Goal: Information Seeking & Learning: Learn about a topic

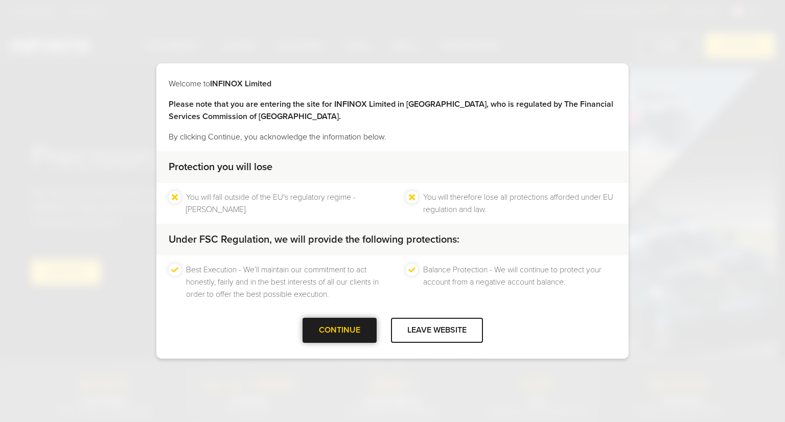
click at [339, 331] on div at bounding box center [339, 331] width 0 height 0
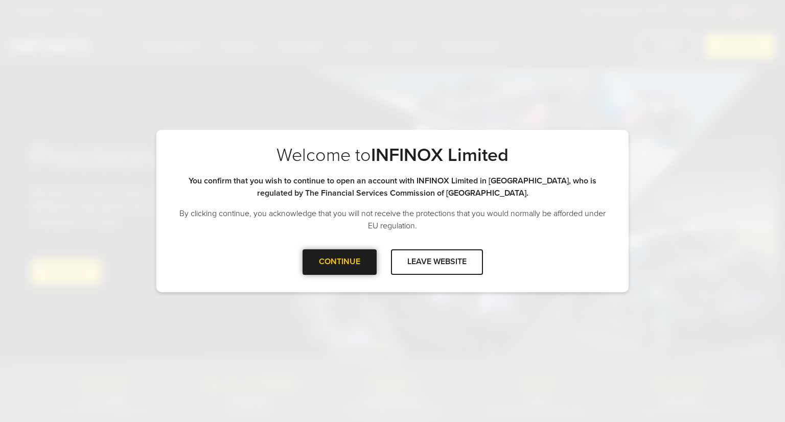
click at [335, 263] on div "CONTINUE" at bounding box center [339, 261] width 74 height 25
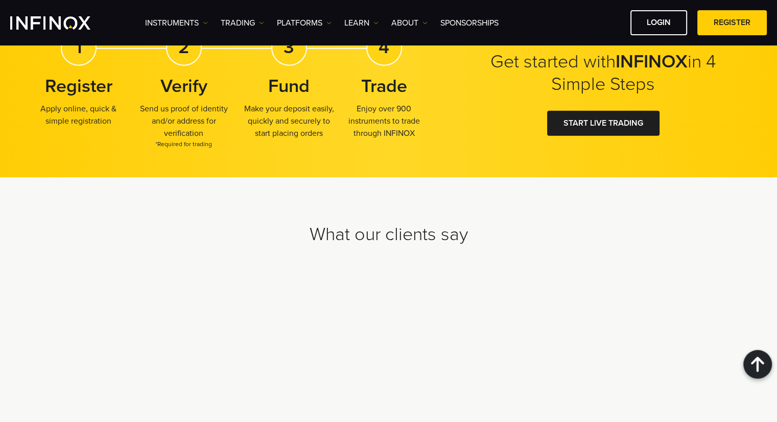
scroll to position [3164, 0]
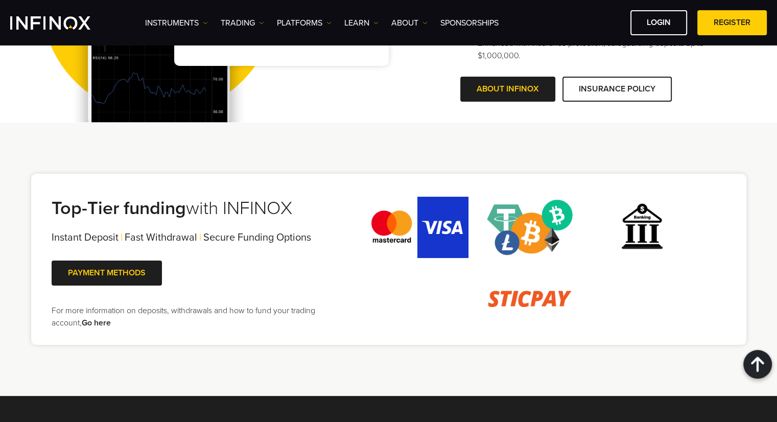
scroll to position [0, 0]
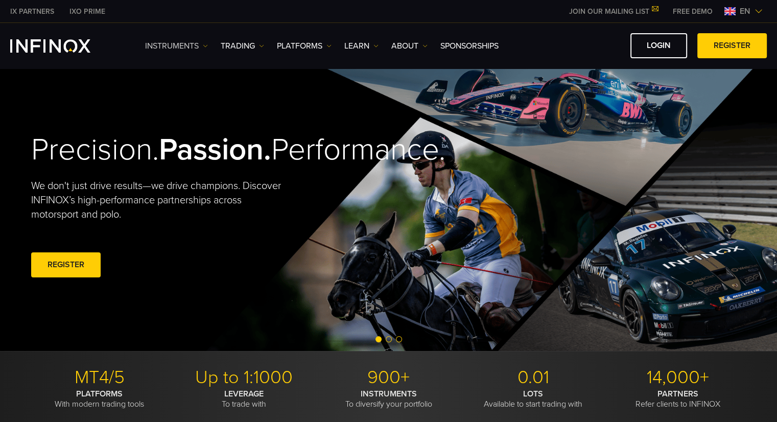
click at [175, 45] on link "Instruments" at bounding box center [176, 46] width 63 height 12
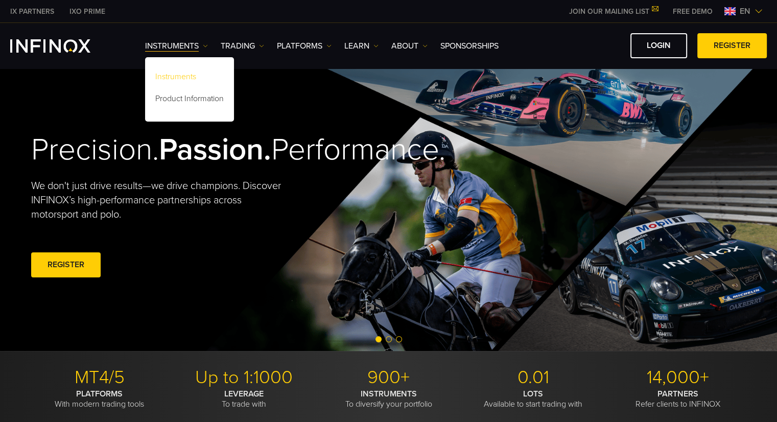
click at [173, 72] on link "Instruments" at bounding box center [189, 78] width 89 height 22
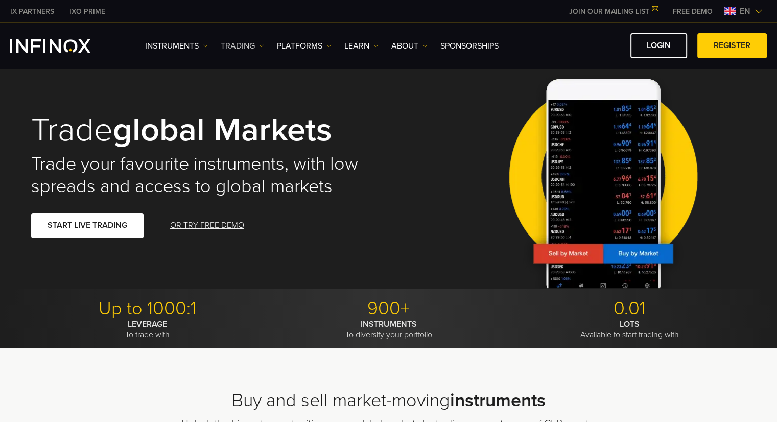
click at [243, 42] on link "TRADING" at bounding box center [242, 46] width 43 height 12
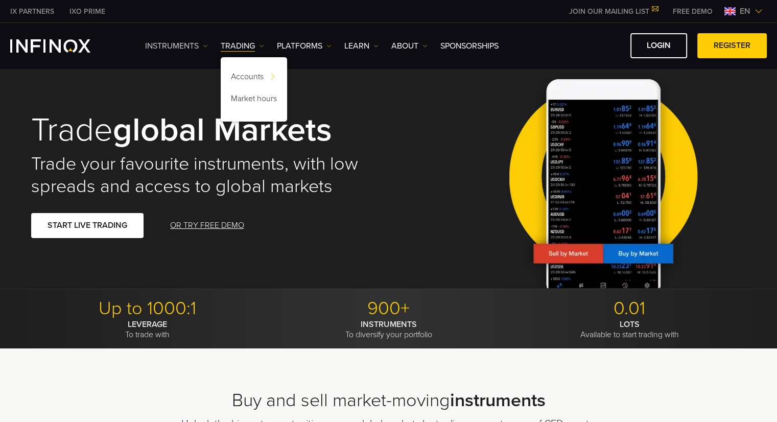
click at [180, 42] on link "Instruments" at bounding box center [176, 46] width 63 height 12
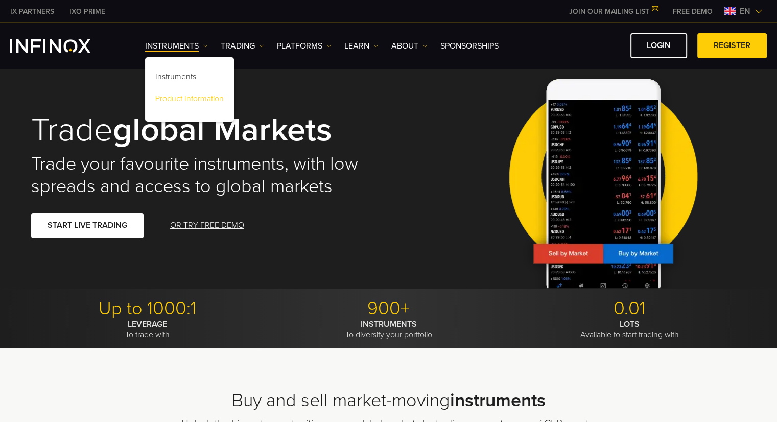
click at [185, 97] on link "Product Information" at bounding box center [189, 100] width 89 height 22
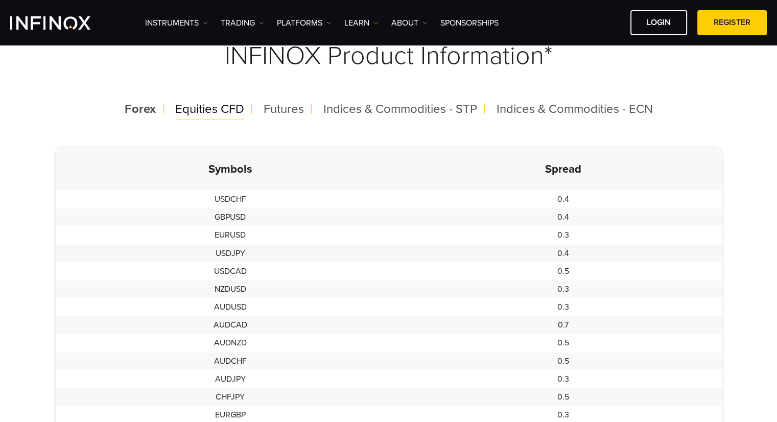
click at [218, 109] on span "Equities CFD" at bounding box center [209, 109] width 69 height 15
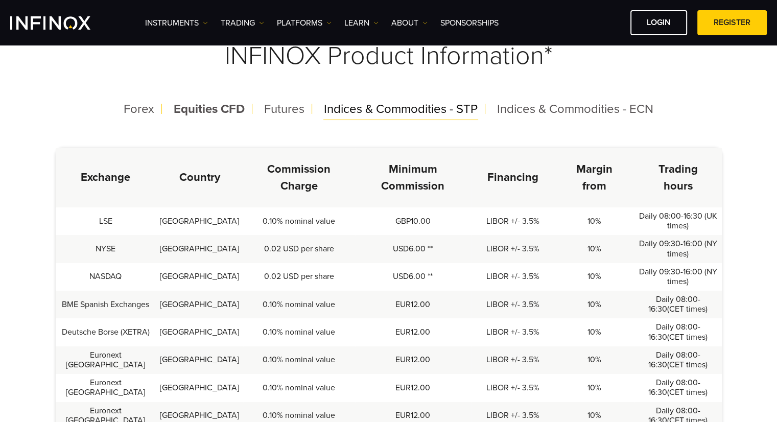
click at [353, 113] on span "Indices & Commodities - STP" at bounding box center [401, 109] width 154 height 15
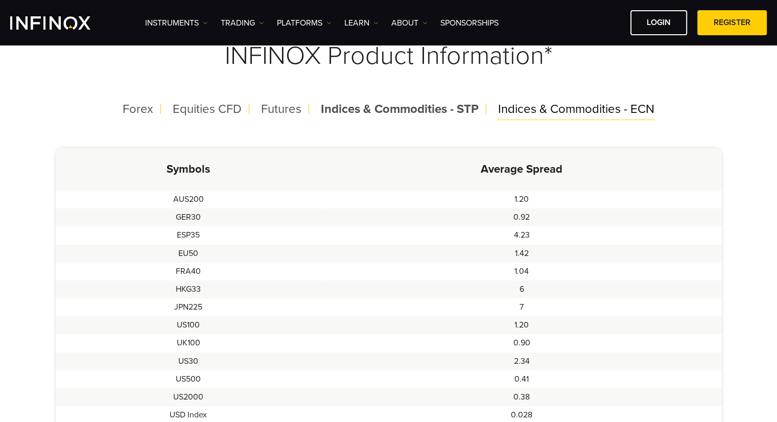
click at [578, 115] on span "Indices & Commodities - ECN" at bounding box center [576, 109] width 156 height 15
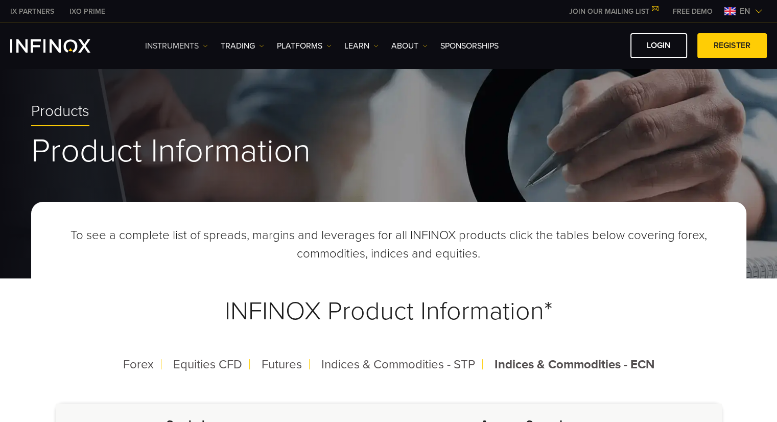
click at [194, 45] on link "Instruments" at bounding box center [176, 46] width 63 height 12
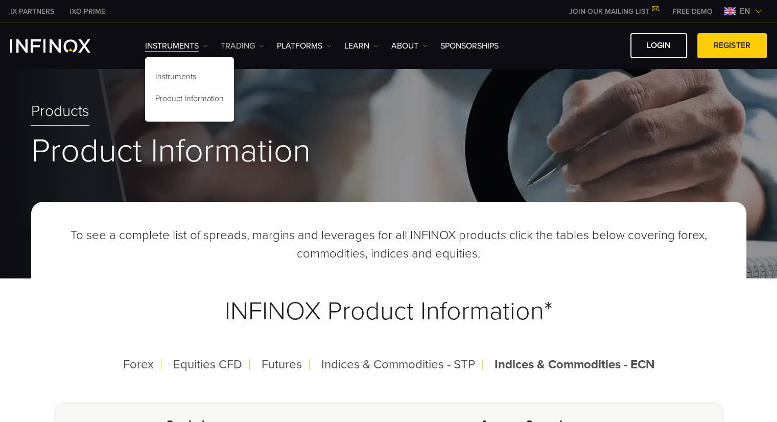
click at [249, 48] on link "TRADING" at bounding box center [242, 46] width 43 height 12
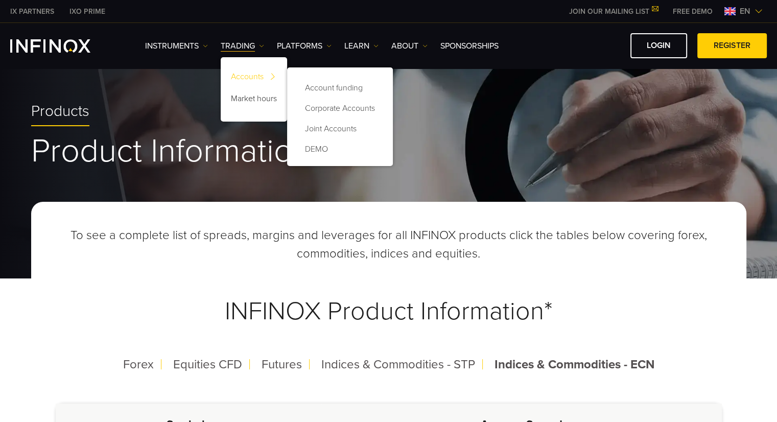
click at [241, 76] on link "Accounts" at bounding box center [254, 78] width 66 height 22
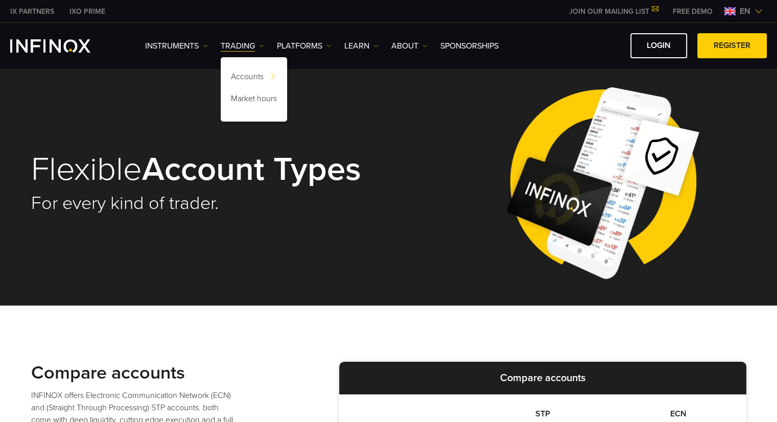
click at [178, 187] on strong "Account Types" at bounding box center [251, 169] width 219 height 40
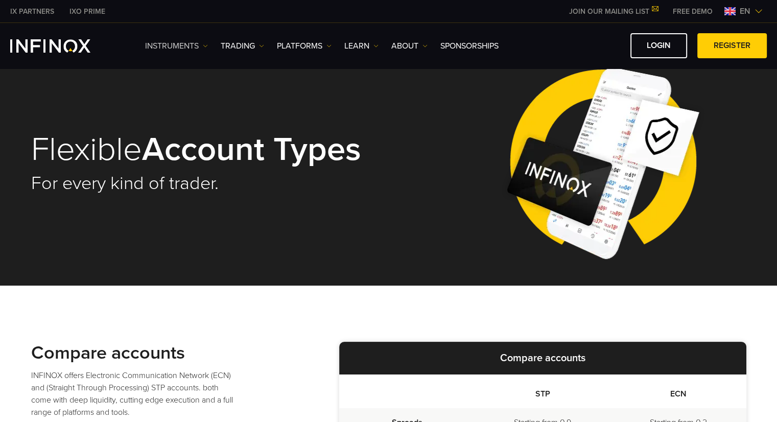
click at [189, 48] on link "Instruments" at bounding box center [176, 46] width 63 height 12
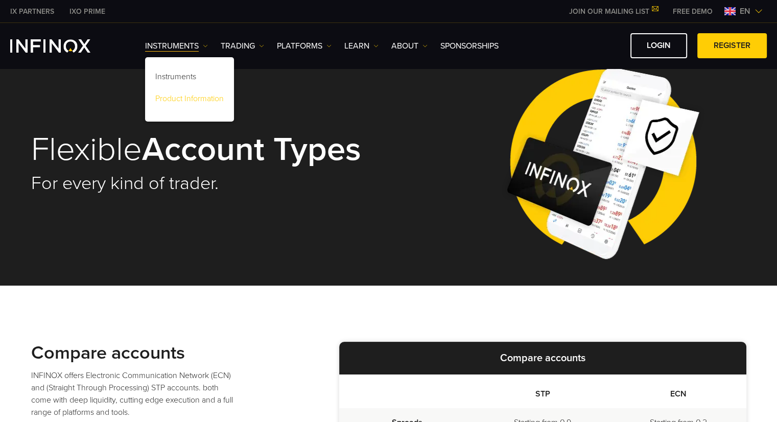
click at [188, 94] on link "Product Information" at bounding box center [189, 100] width 89 height 22
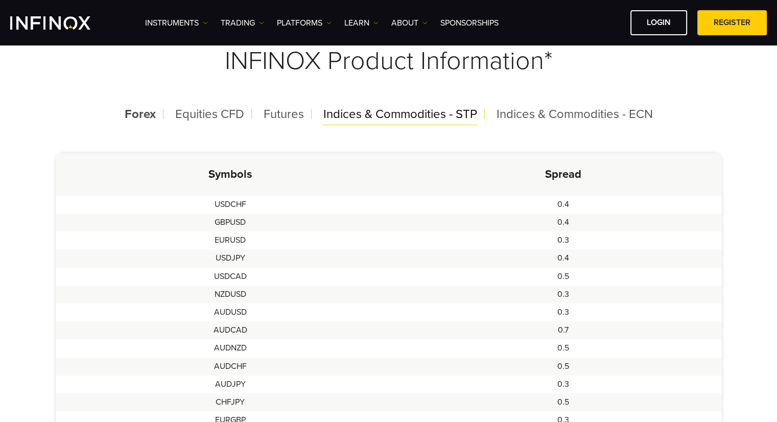
click at [414, 112] on span "Indices & Commodities - STP" at bounding box center [400, 114] width 154 height 15
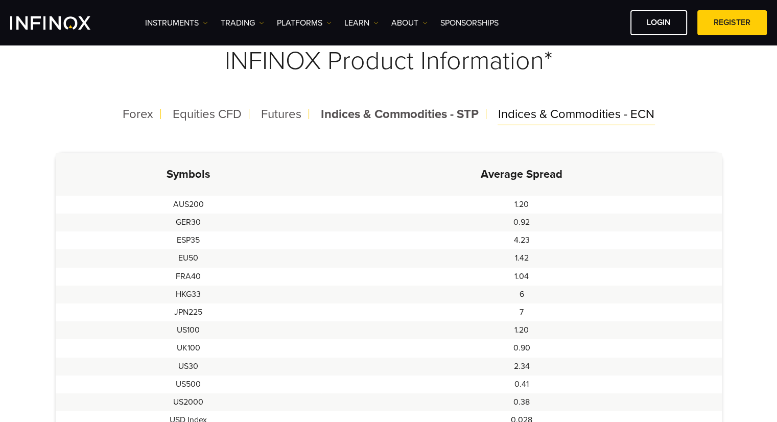
click at [608, 118] on span "Indices & Commodities - ECN" at bounding box center [576, 114] width 156 height 15
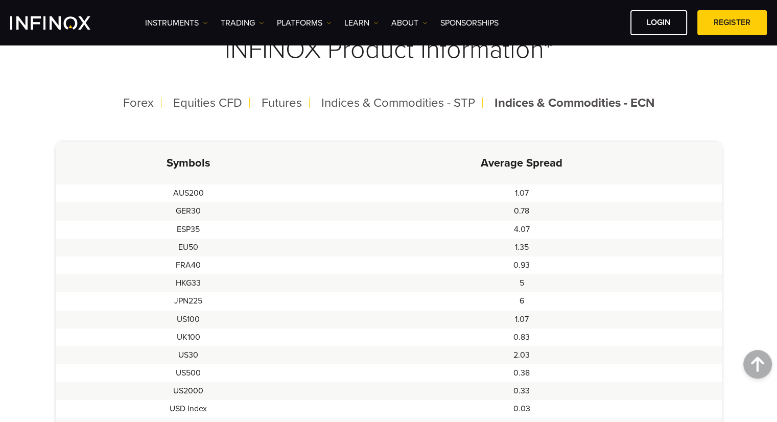
scroll to position [204, 0]
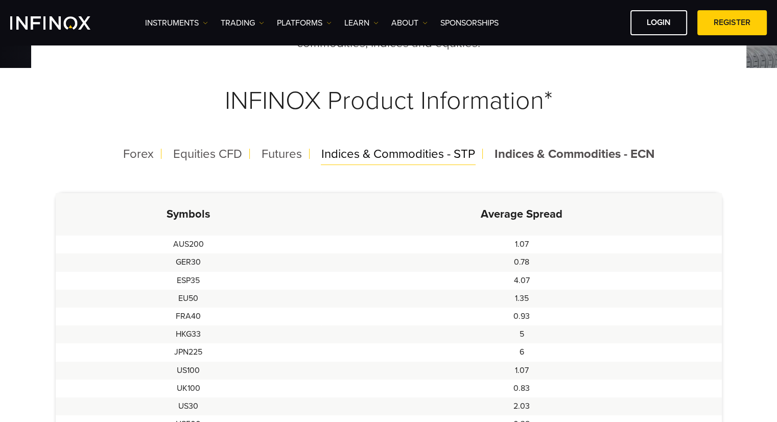
click at [444, 154] on span "Indices & Commodities - STP" at bounding box center [398, 154] width 154 height 15
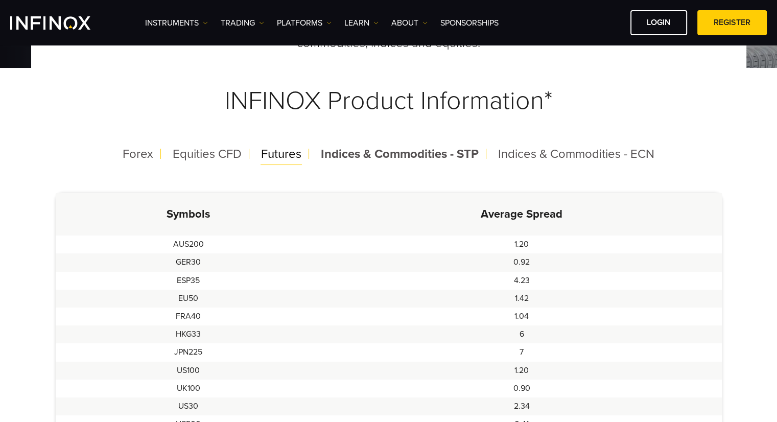
click at [282, 156] on span "Futures" at bounding box center [281, 154] width 40 height 15
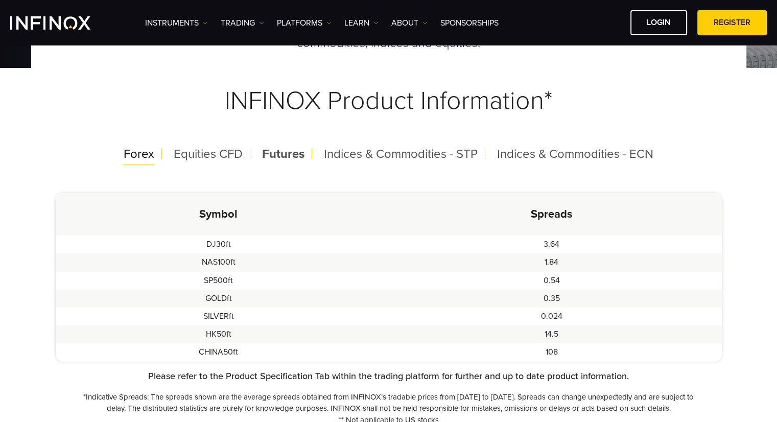
click at [152, 152] on span "Forex" at bounding box center [139, 154] width 31 height 15
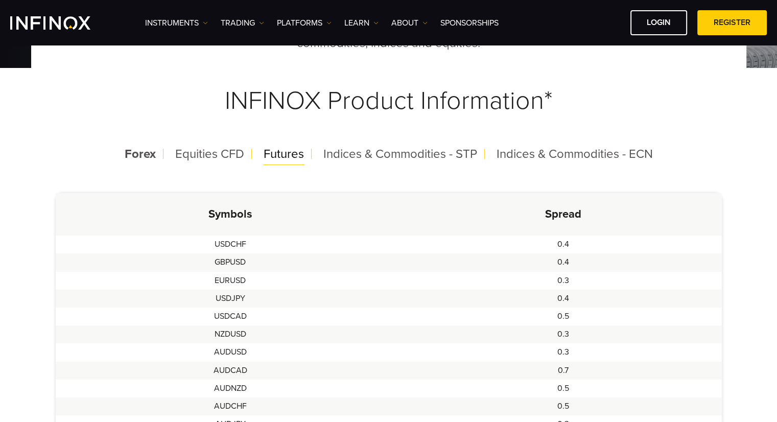
click at [286, 158] on span "Futures" at bounding box center [284, 154] width 40 height 15
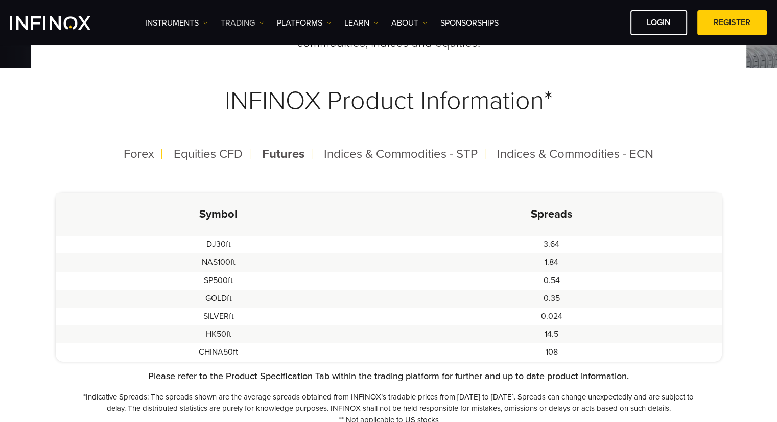
click at [260, 21] on img at bounding box center [261, 22] width 5 height 5
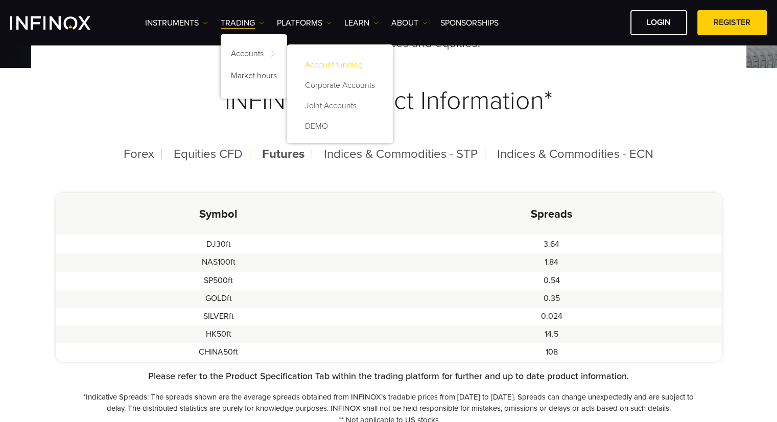
click at [329, 64] on link "Account funding" at bounding box center [339, 65] width 85 height 20
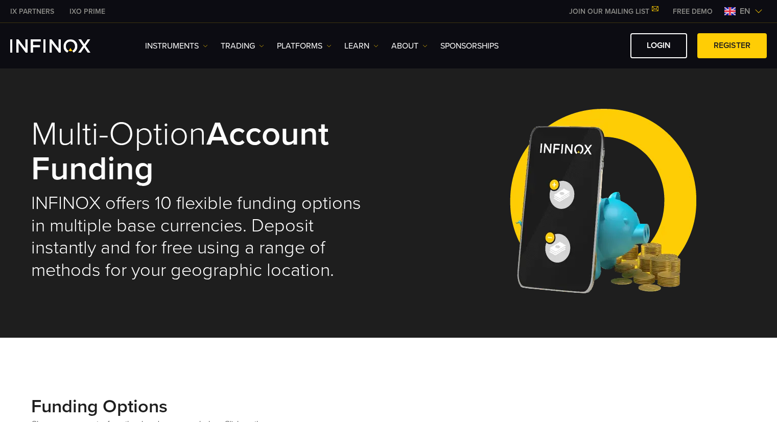
select select "***"
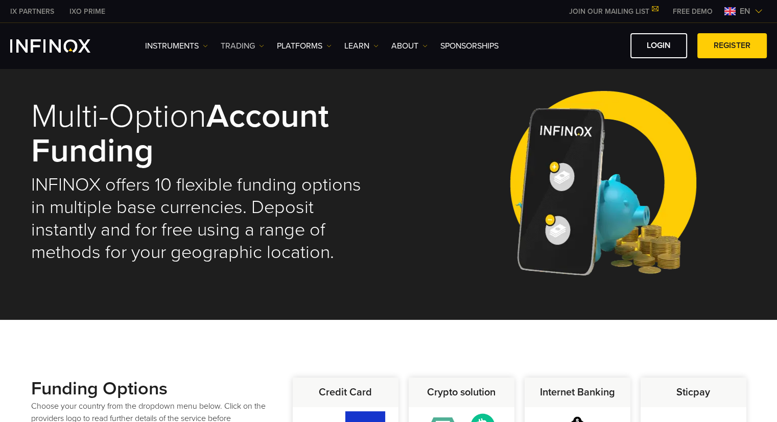
click at [229, 42] on link "TRADING" at bounding box center [242, 46] width 43 height 12
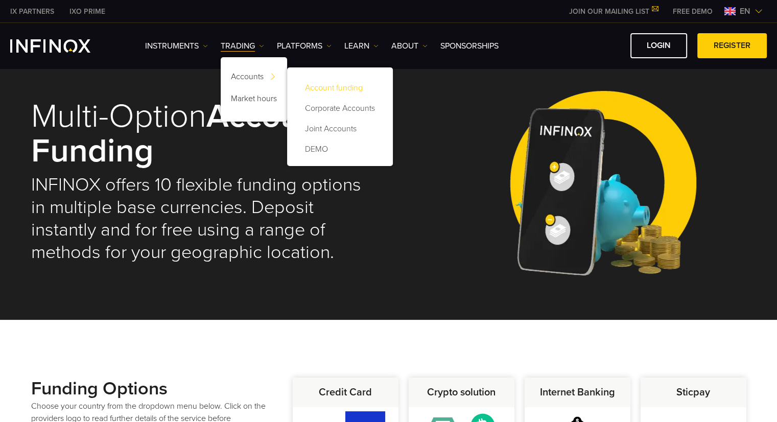
click at [331, 87] on link "Account funding" at bounding box center [339, 88] width 85 height 20
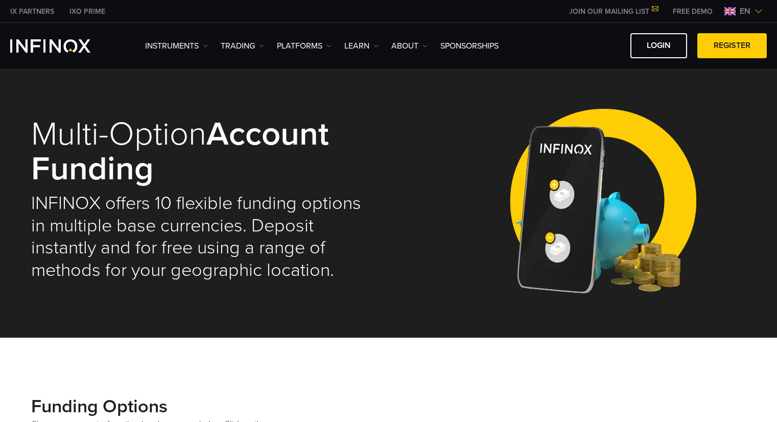
select select "***"
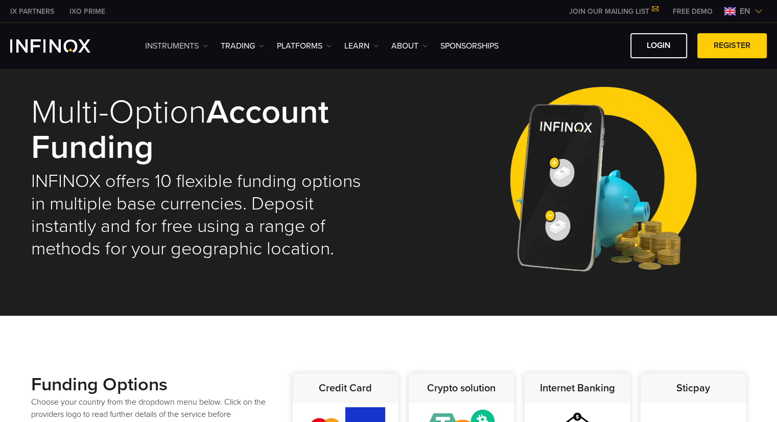
click at [203, 47] on img at bounding box center [205, 45] width 5 height 5
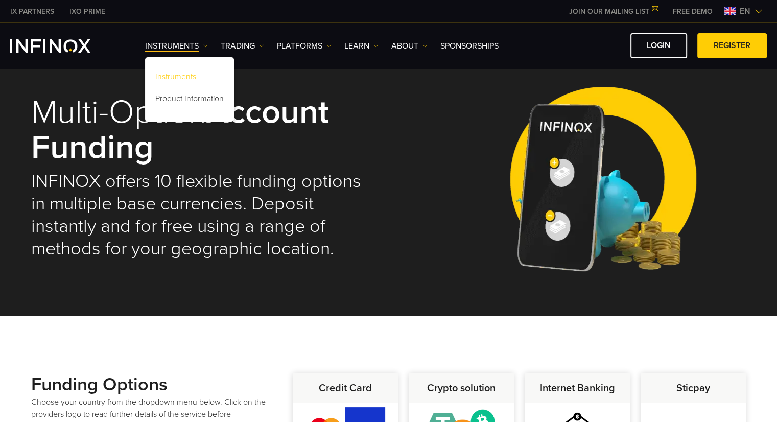
click at [196, 80] on link "Instruments" at bounding box center [189, 78] width 89 height 22
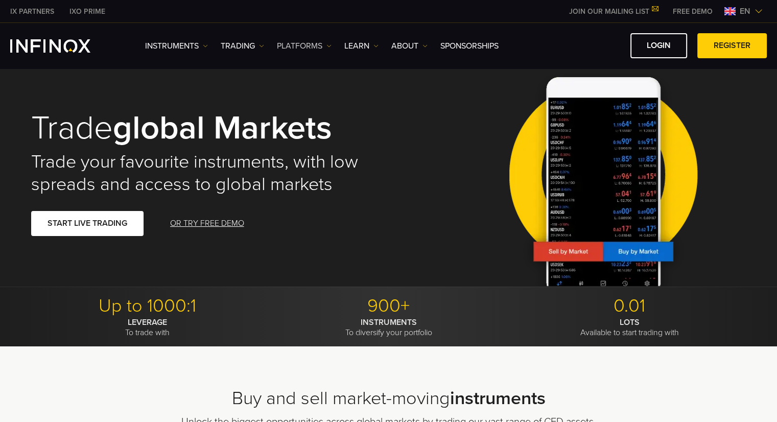
click at [300, 46] on link "PLATFORMS" at bounding box center [304, 46] width 55 height 12
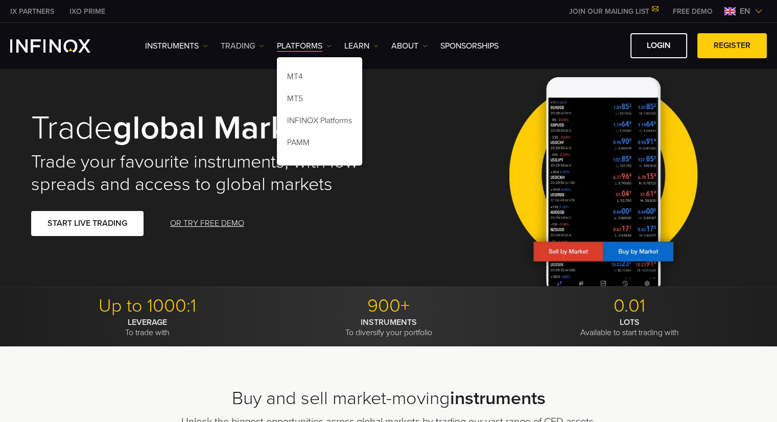
click at [242, 46] on link "TRADING" at bounding box center [242, 46] width 43 height 12
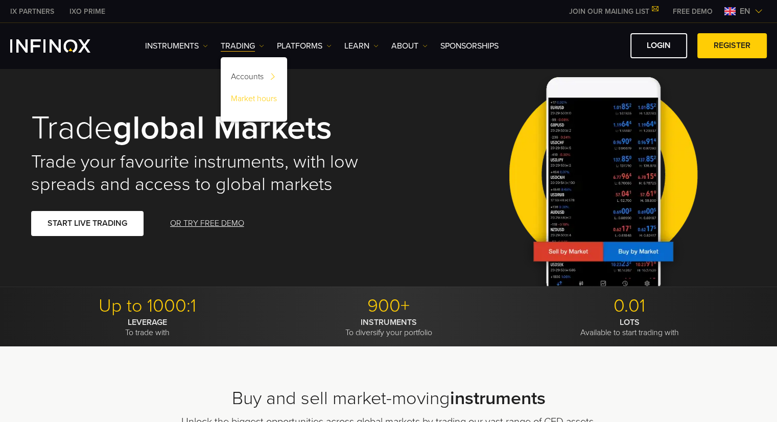
click at [257, 100] on link "Market hours" at bounding box center [254, 100] width 66 height 22
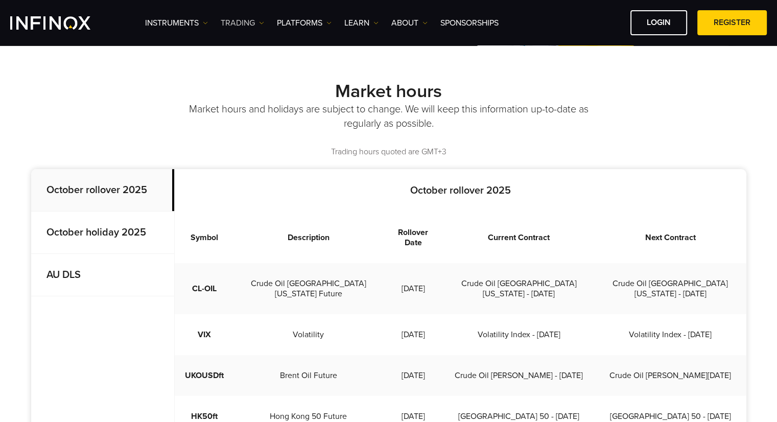
click at [255, 24] on link "TRADING" at bounding box center [242, 23] width 43 height 12
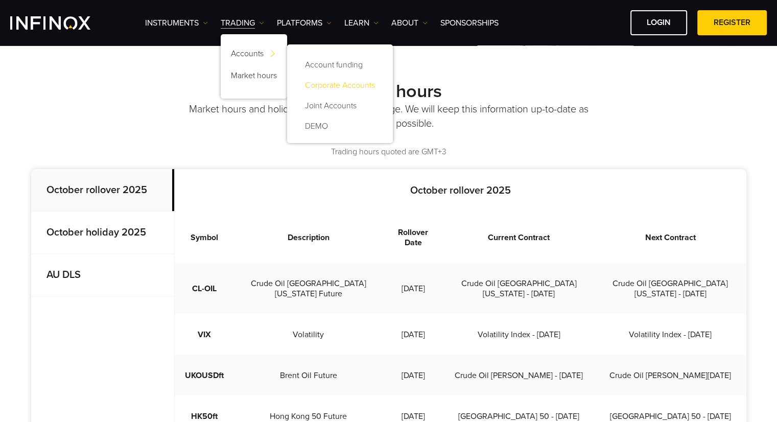
click at [329, 86] on link "Corporate Accounts" at bounding box center [339, 85] width 85 height 20
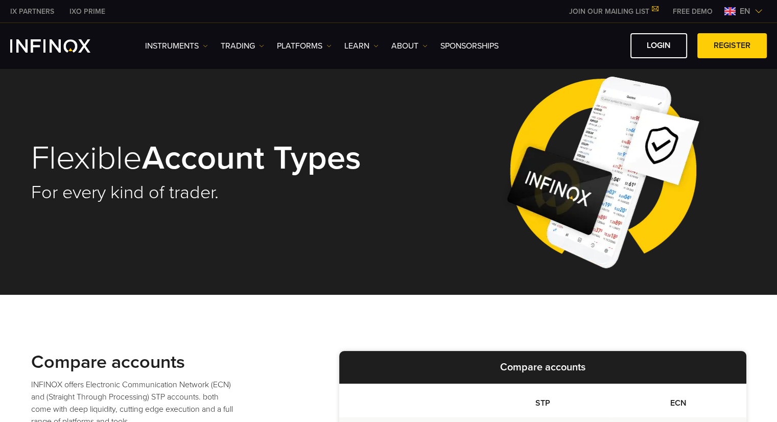
scroll to position [307, 0]
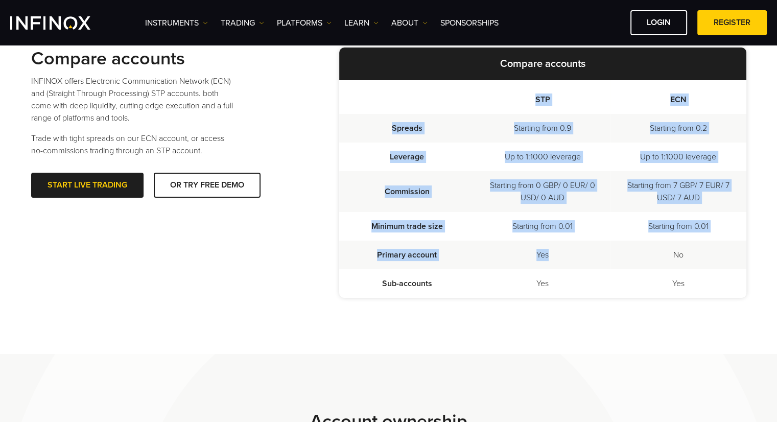
drag, startPoint x: 547, startPoint y: 290, endPoint x: 547, endPoint y: 301, distance: 11.8
click at [547, 301] on div "Compare accounts INFINOX offers Electronic Communication Network (ECN) and (Str…" at bounding box center [388, 172] width 715 height 363
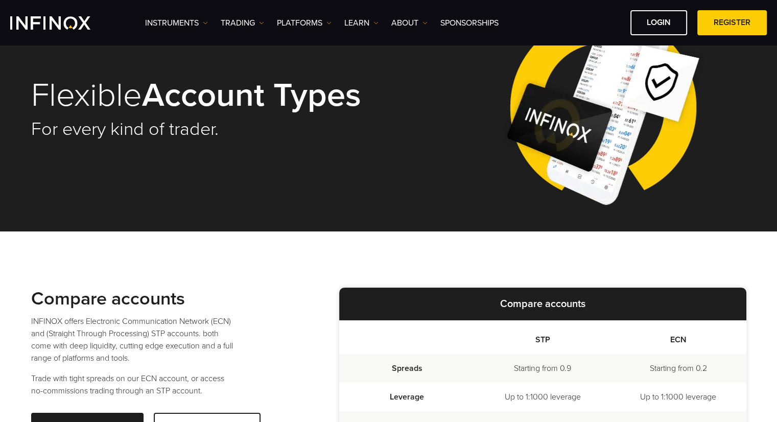
scroll to position [0, 0]
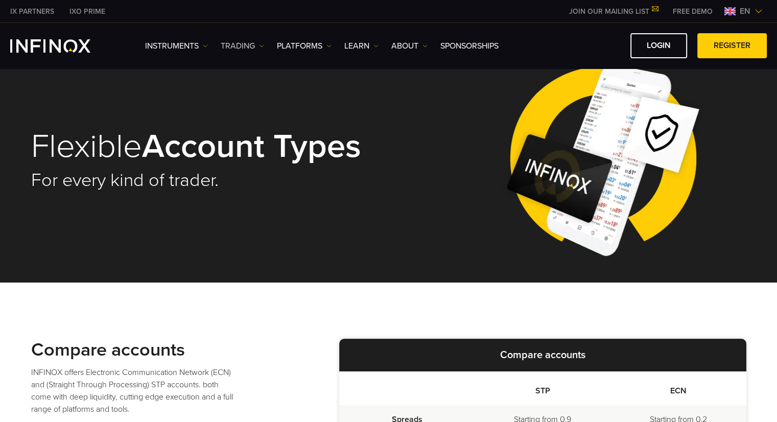
click at [261, 49] on link "TRADING" at bounding box center [242, 46] width 43 height 12
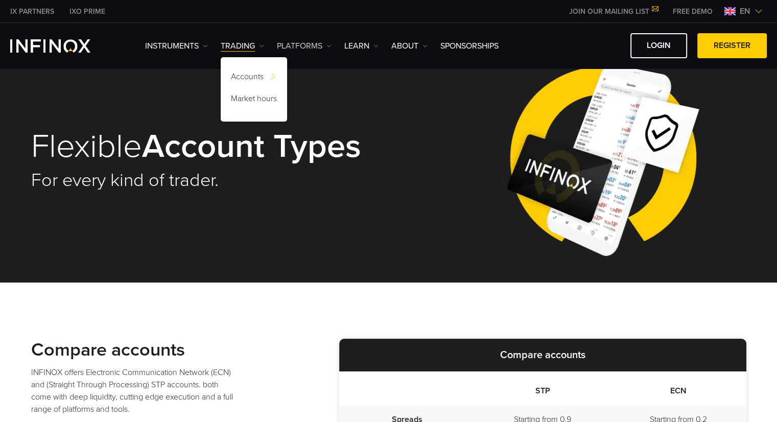
click at [300, 49] on link "PLATFORMS" at bounding box center [304, 46] width 55 height 12
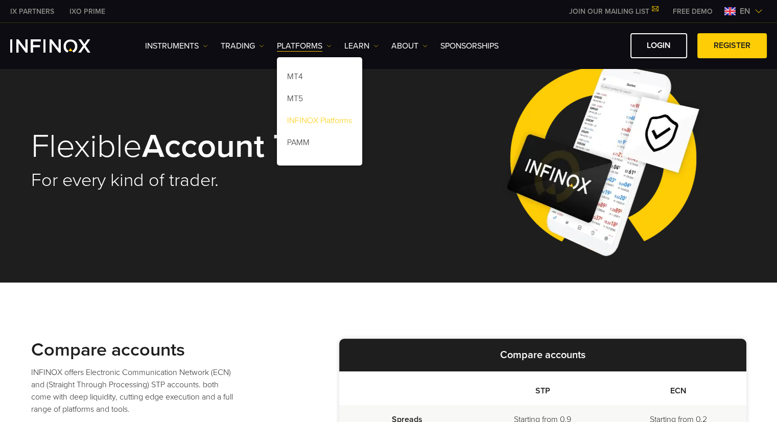
click at [323, 121] on link "INFINOX Platforms" at bounding box center [319, 122] width 85 height 22
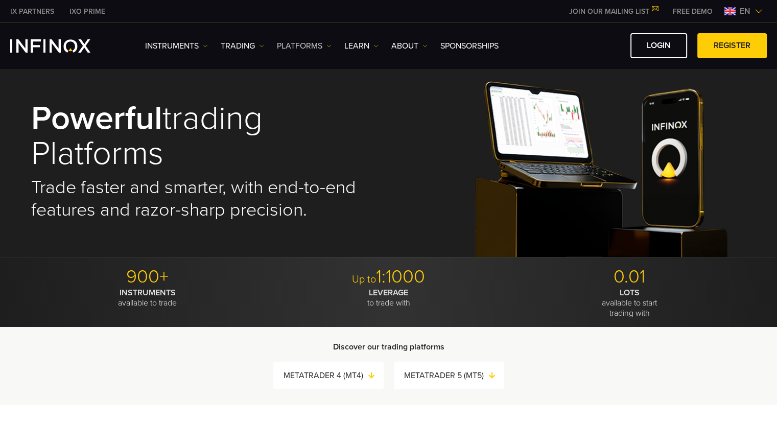
click at [314, 40] on link "PLATFORMS" at bounding box center [304, 46] width 55 height 12
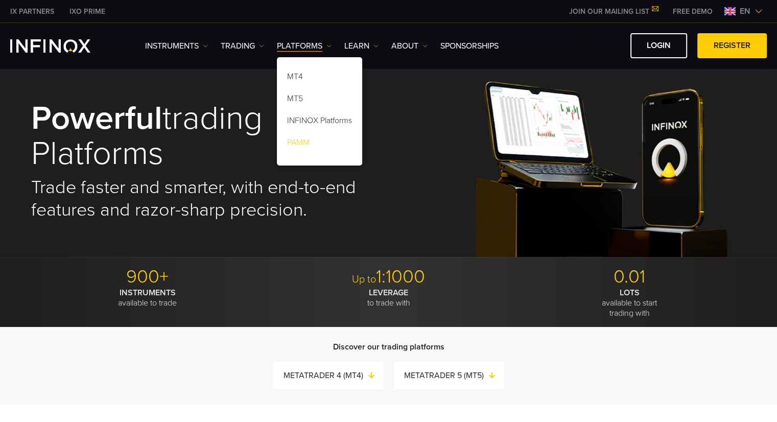
click at [311, 145] on link "PAMM" at bounding box center [319, 144] width 85 height 22
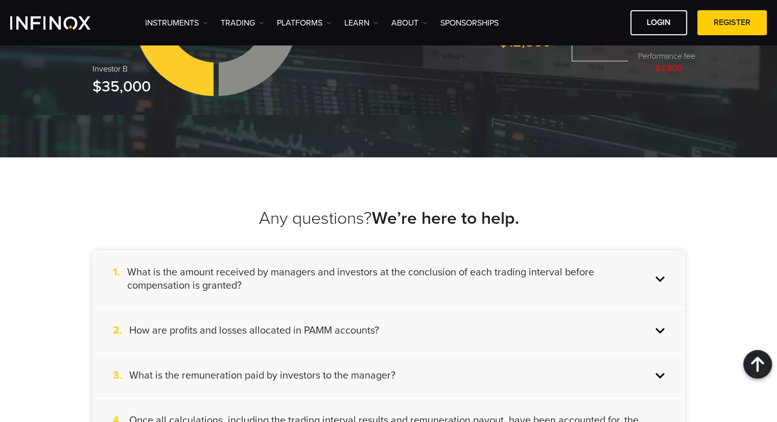
scroll to position [1584, 0]
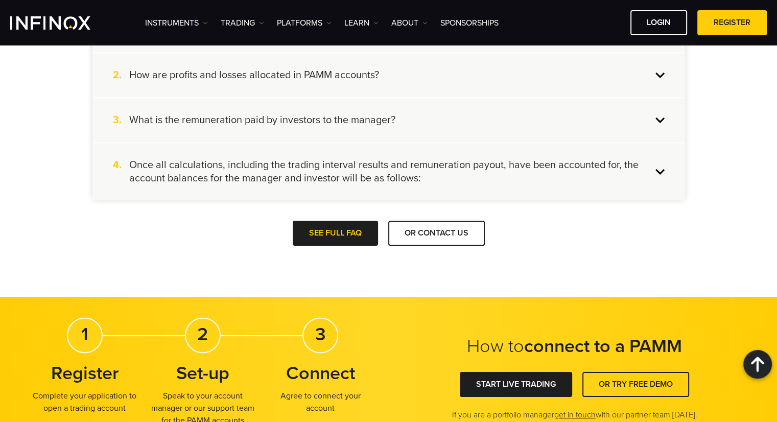
click at [646, 167] on h4 "Once all calculations, including the trading interval results and remuneration …" at bounding box center [390, 171] width 523 height 27
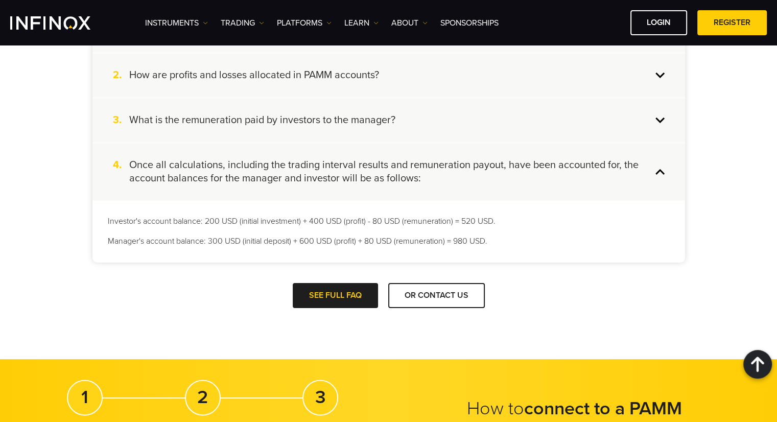
click at [628, 126] on div "3. What is the remuneration paid by investors to the manager?" at bounding box center [388, 120] width 593 height 44
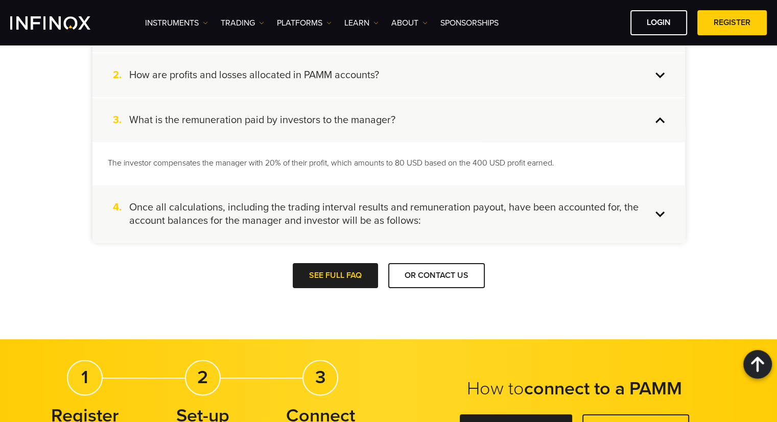
click at [569, 89] on div "2. How are profits and losses allocated in PAMM accounts?" at bounding box center [388, 75] width 593 height 44
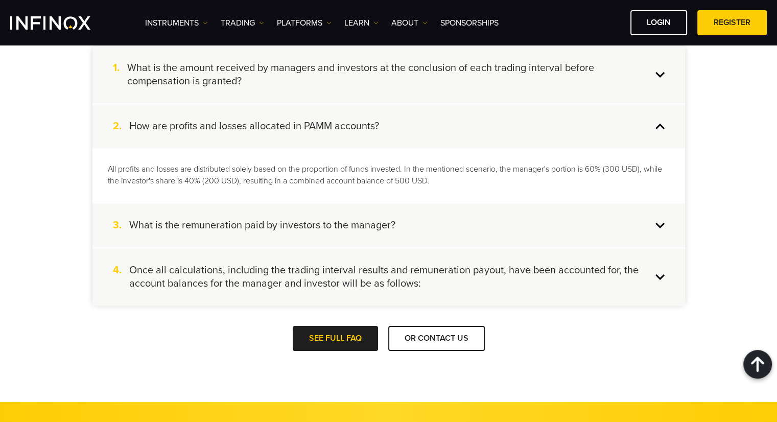
scroll to position [1482, 0]
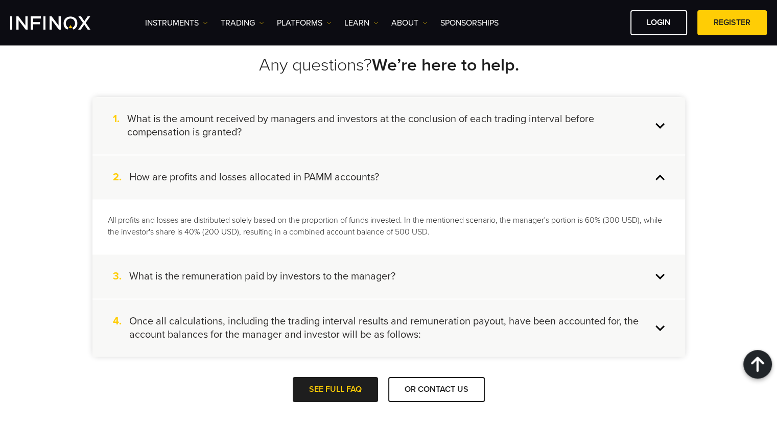
click at [553, 132] on h4 "What is the amount received by managers and investors at the conclusion of each…" at bounding box center [389, 125] width 525 height 27
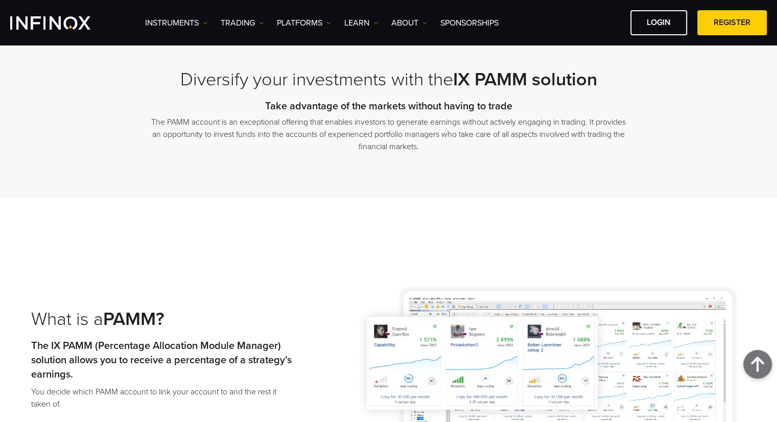
scroll to position [0, 0]
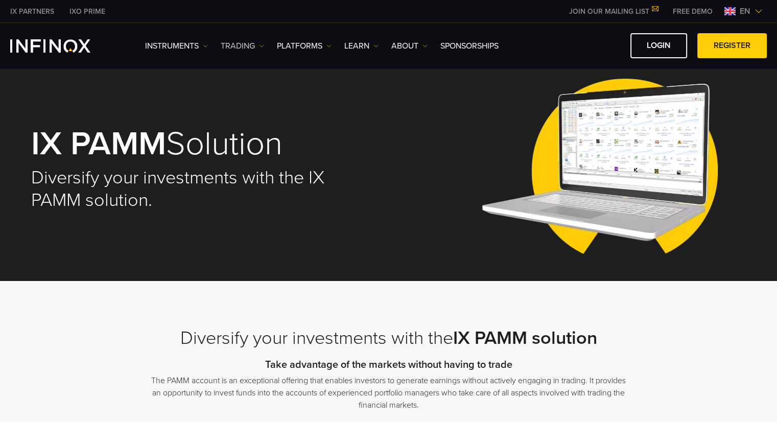
click at [250, 49] on link "TRADING" at bounding box center [242, 46] width 43 height 12
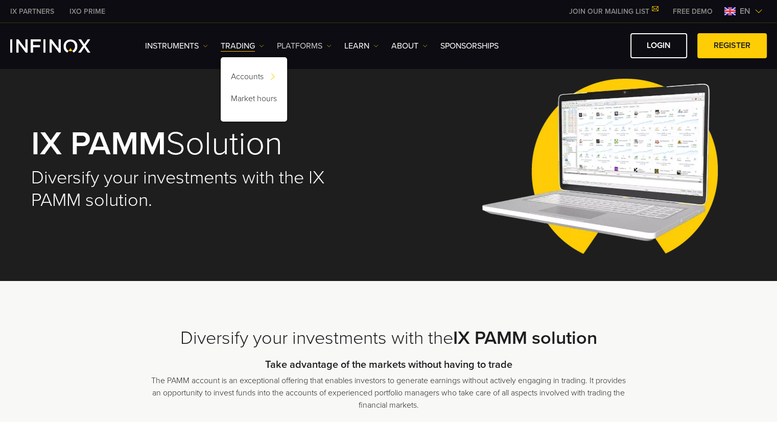
click at [305, 45] on link "PLATFORMS" at bounding box center [304, 46] width 55 height 12
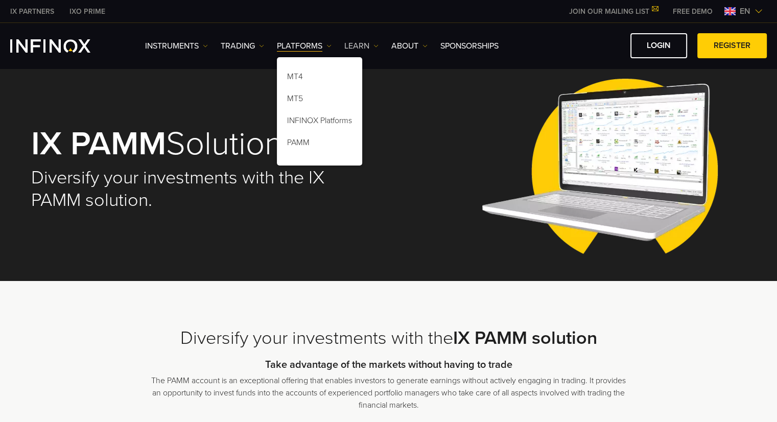
click at [370, 44] on link "Learn" at bounding box center [361, 46] width 34 height 12
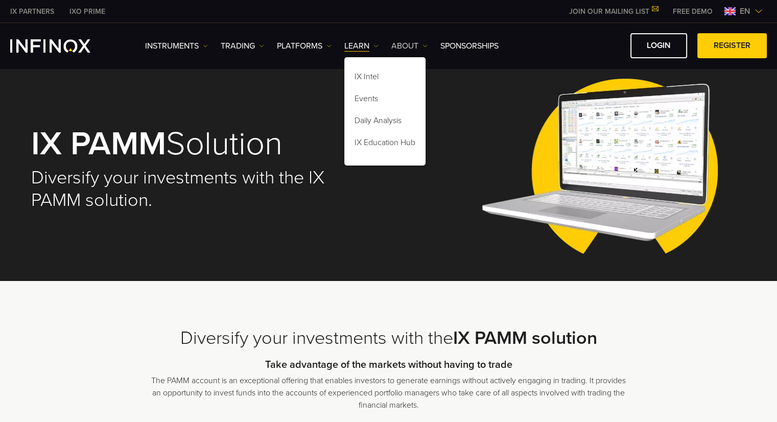
click at [403, 48] on link "ABOUT" at bounding box center [409, 46] width 36 height 12
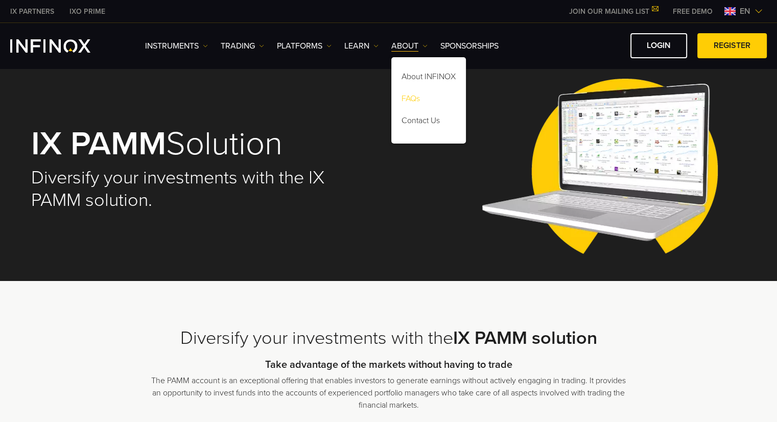
click at [409, 101] on link "FAQs" at bounding box center [428, 100] width 75 height 22
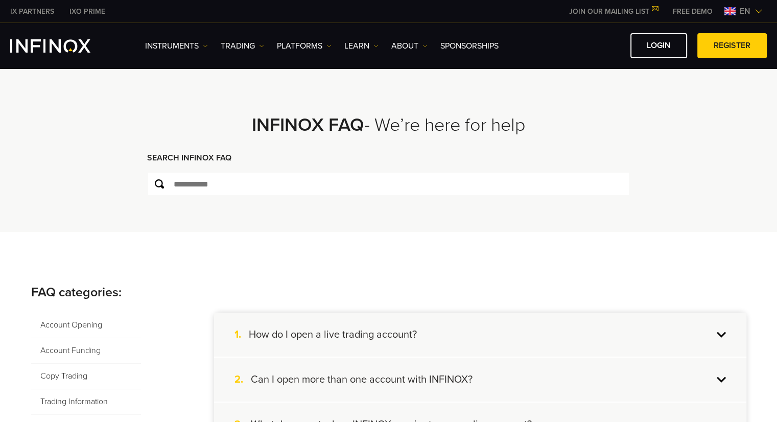
scroll to position [102, 0]
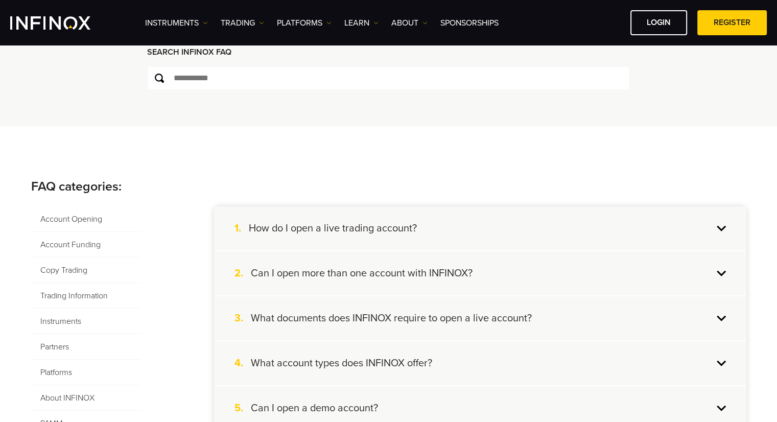
click at [597, 228] on div "1. How do I open a live trading account?" at bounding box center [480, 228] width 532 height 44
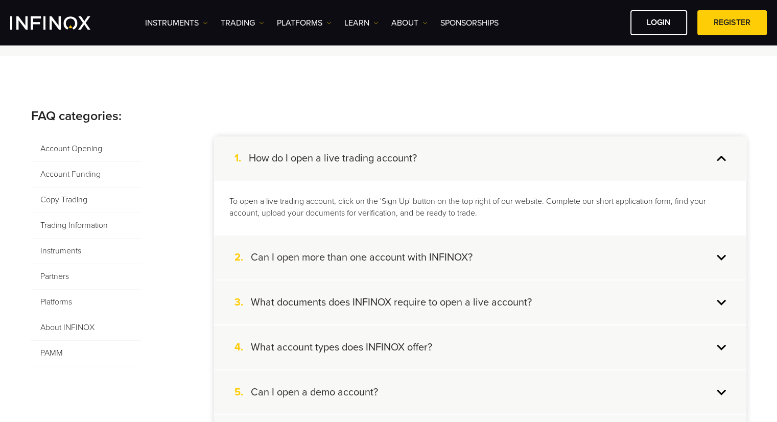
scroll to position [204, 0]
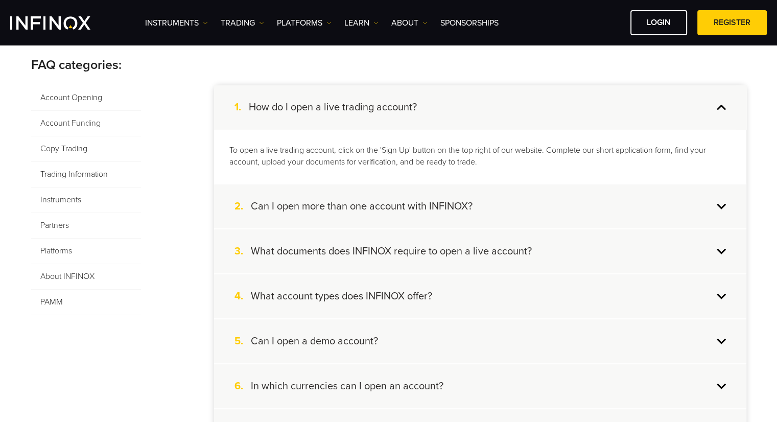
click at [723, 197] on div "2. Can I open more than one account with INFINOX?" at bounding box center [480, 206] width 532 height 44
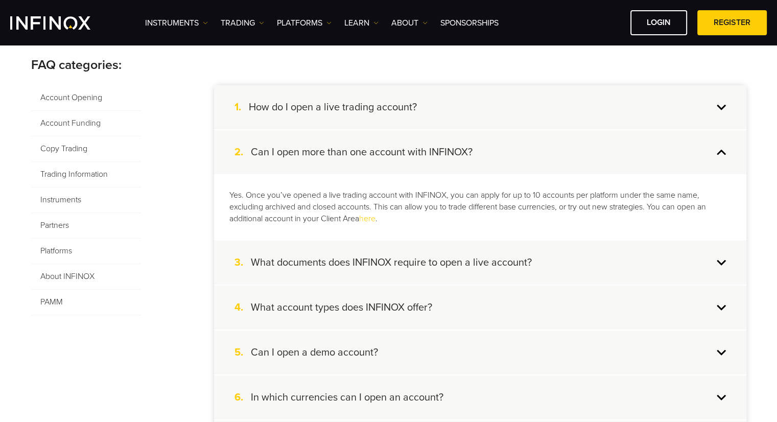
click at [721, 264] on div "3. What documents does INFINOX require to open a live account?" at bounding box center [480, 263] width 532 height 44
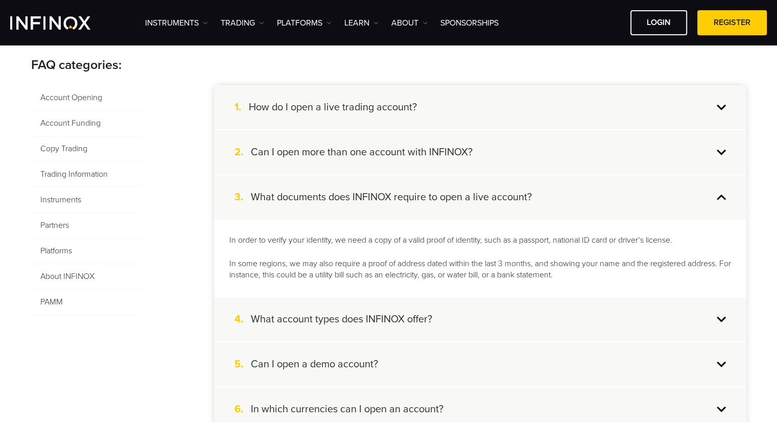
click at [726, 151] on div "2. Can I open more than one account with INFINOX?" at bounding box center [480, 152] width 532 height 44
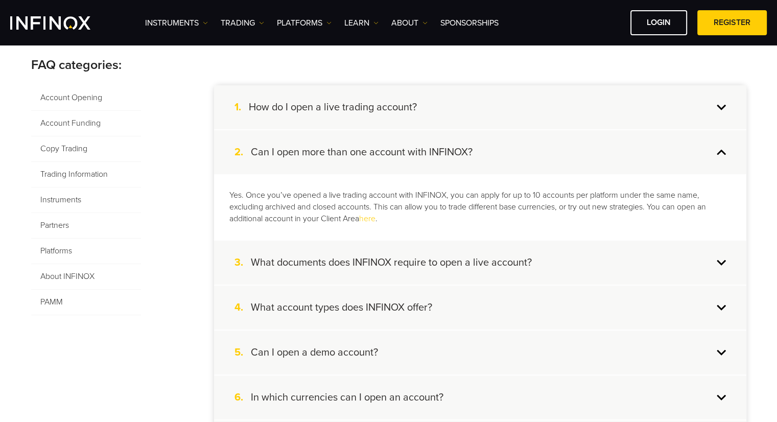
click at [544, 98] on div "1. How do I open a live trading account?" at bounding box center [480, 107] width 532 height 44
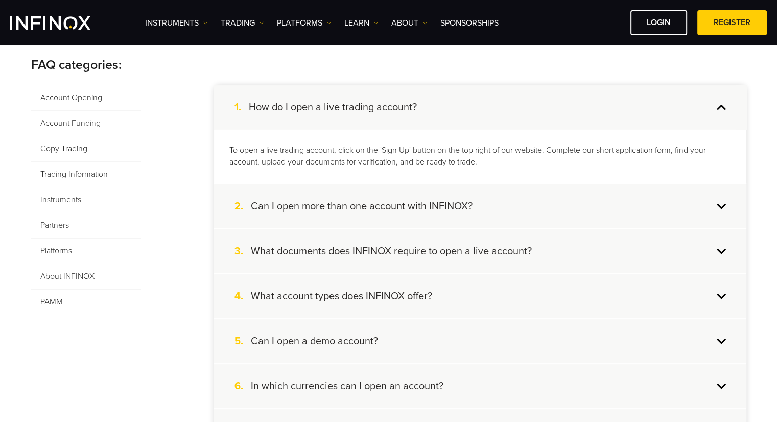
click at [577, 209] on div "2. Can I open more than one account with INFINOX?" at bounding box center [480, 206] width 532 height 44
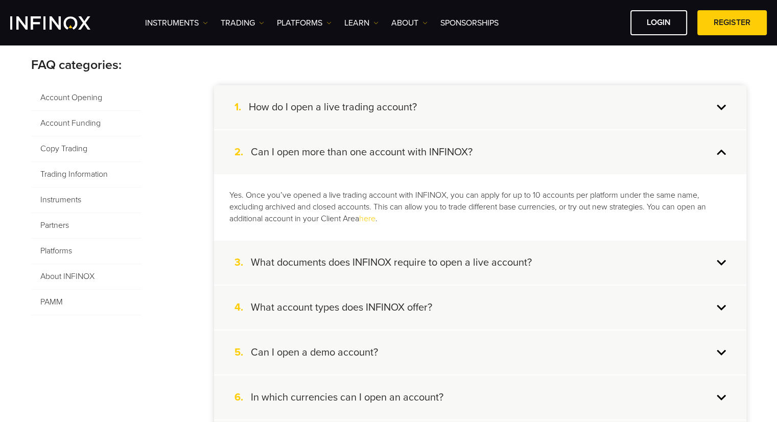
click at [590, 268] on div "3. What documents does INFINOX require to open a live account?" at bounding box center [480, 263] width 532 height 44
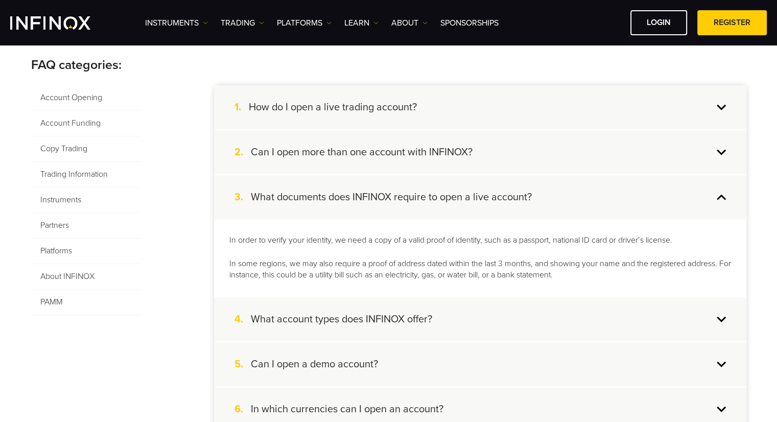
click at [544, 146] on div "2. Can I open more than one account with INFINOX?" at bounding box center [480, 152] width 532 height 44
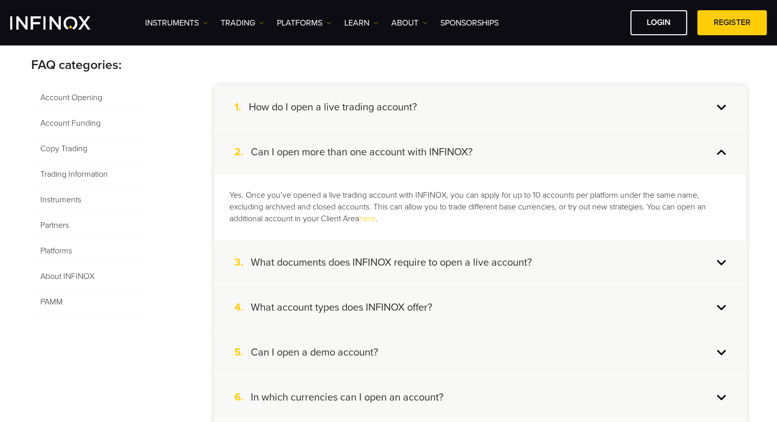
click at [611, 103] on div "1. How do I open a live trading account?" at bounding box center [480, 107] width 532 height 44
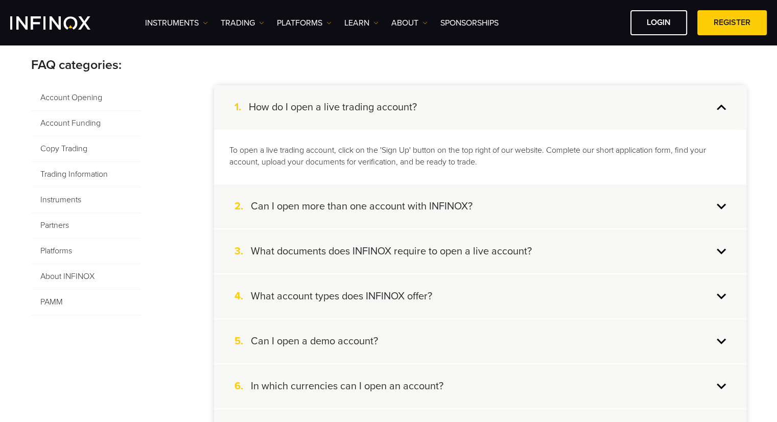
click at [538, 210] on div "2. Can I open more than one account with INFINOX?" at bounding box center [480, 206] width 532 height 44
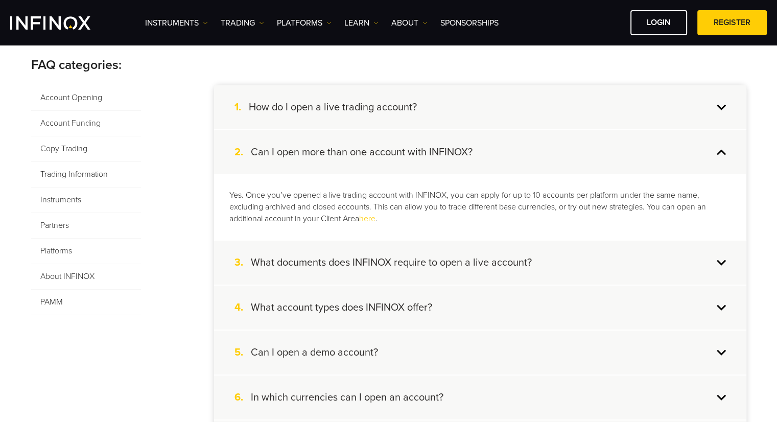
click at [527, 262] on h4 "What documents does INFINOX require to open a live account?" at bounding box center [391, 262] width 281 height 13
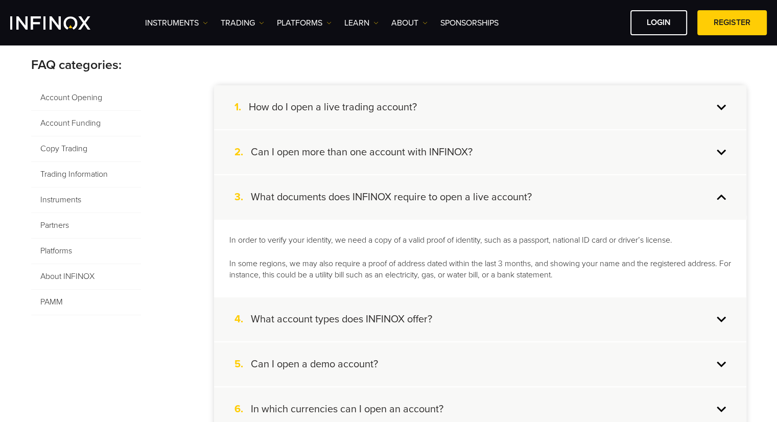
click at [56, 220] on span "Partners" at bounding box center [86, 226] width 110 height 26
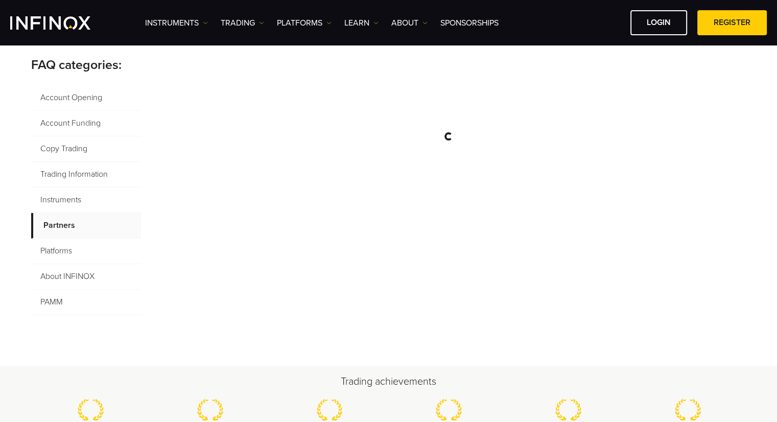
click at [83, 177] on span "Trading Information" at bounding box center [86, 175] width 110 height 26
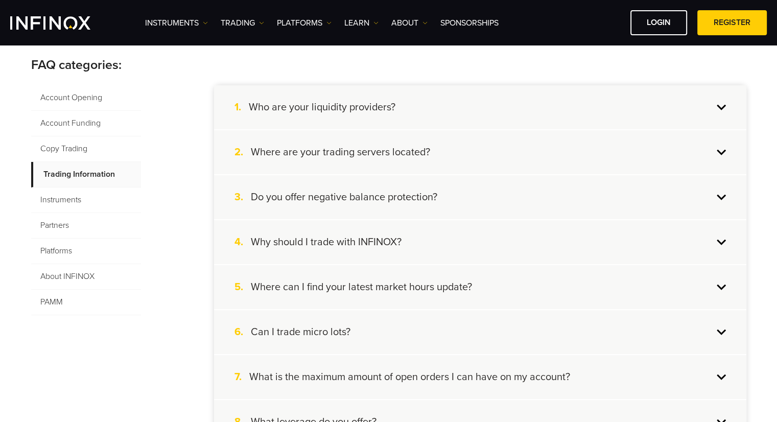
click at [492, 111] on div "1. Who are your liquidity providers?" at bounding box center [480, 107] width 532 height 44
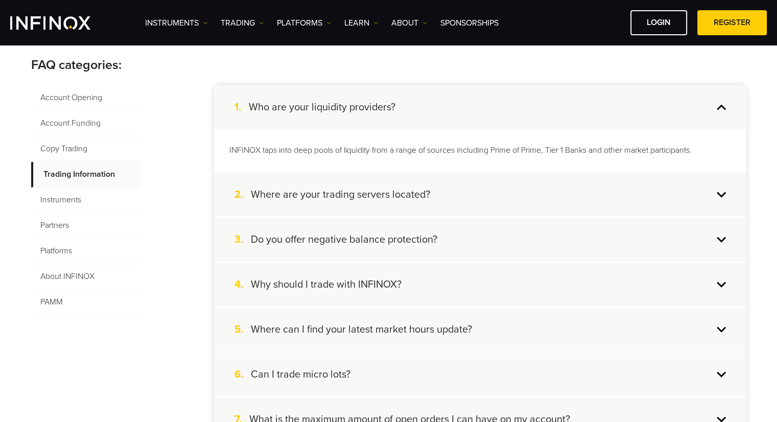
click at [492, 113] on div "1. Who are your liquidity providers?" at bounding box center [480, 107] width 532 height 44
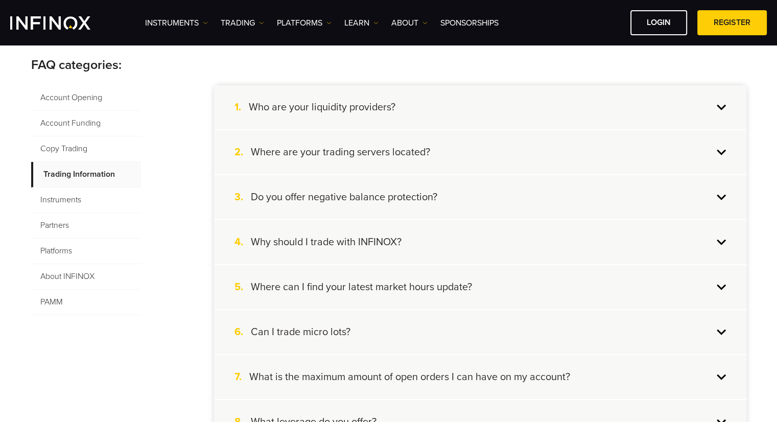
click at [480, 144] on div "2. Where are your trading servers located?" at bounding box center [480, 152] width 532 height 44
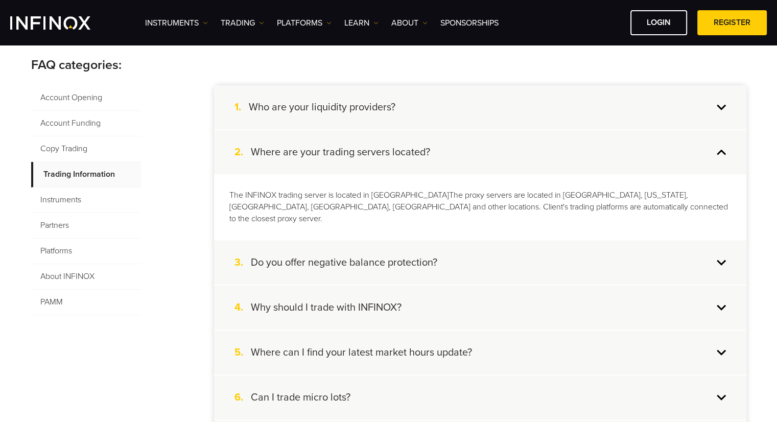
click at [474, 244] on div "3. Do you offer negative balance protection?" at bounding box center [480, 263] width 532 height 44
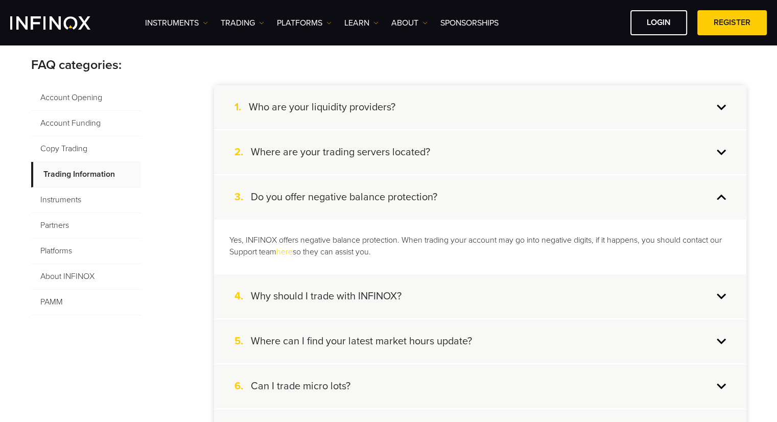
click at [456, 297] on div "4. Why should I trade with INFINOX?" at bounding box center [480, 296] width 532 height 44
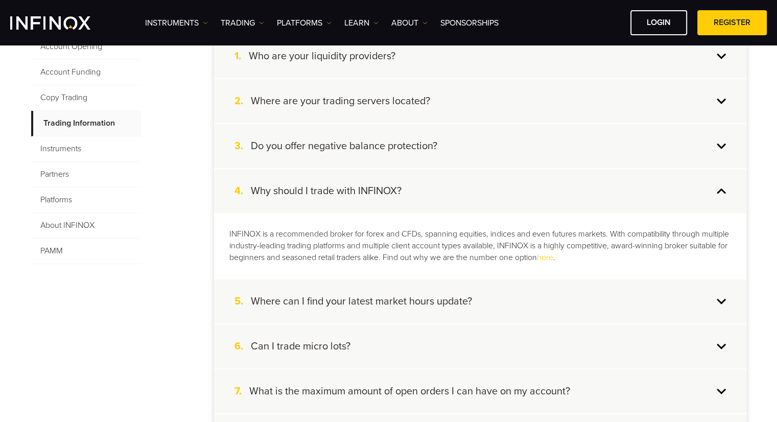
scroll to position [307, 0]
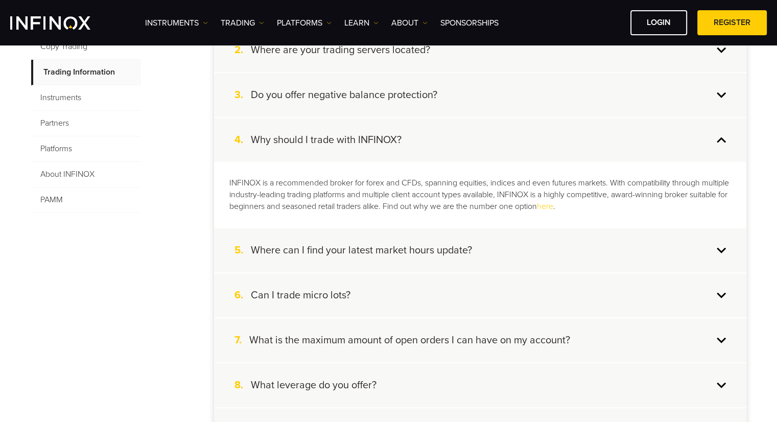
click at [476, 249] on div "5. Where can I find your latest market hours update?" at bounding box center [480, 250] width 532 height 44
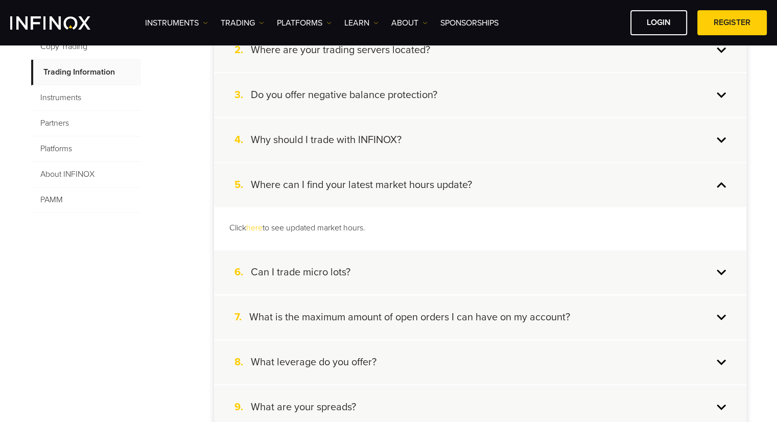
click at [473, 270] on div "6. Can I trade micro lots?" at bounding box center [480, 272] width 532 height 44
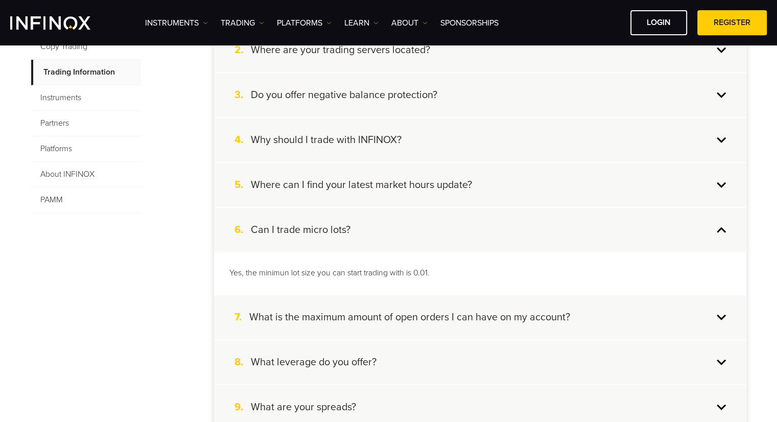
scroll to position [358, 0]
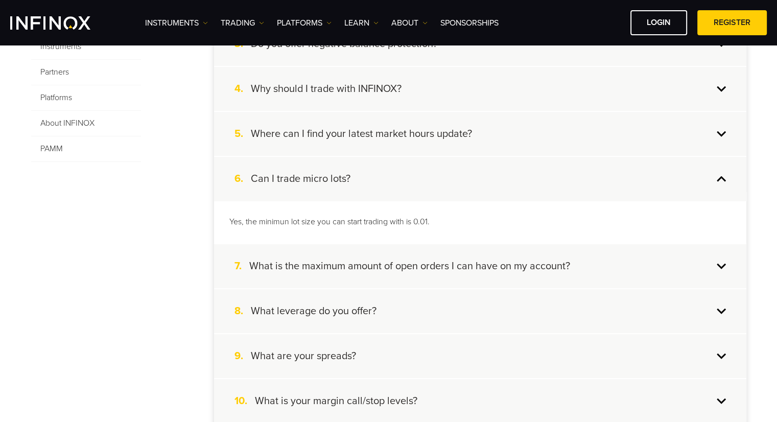
click at [470, 264] on h4 "What is the maximum amount of open orders I can have on my account?" at bounding box center [409, 266] width 321 height 13
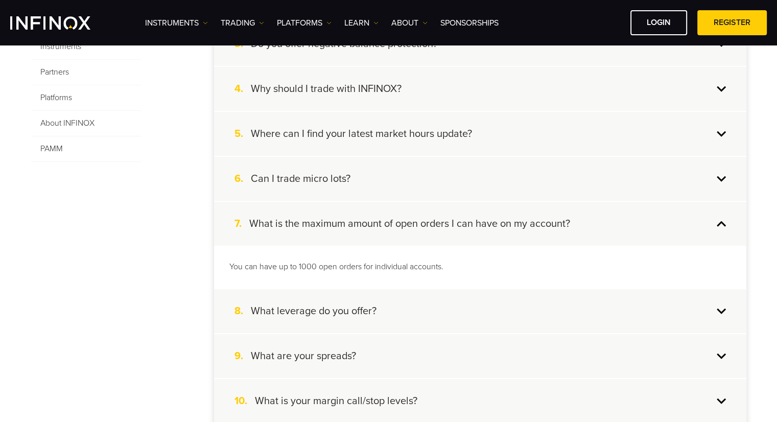
scroll to position [409, 0]
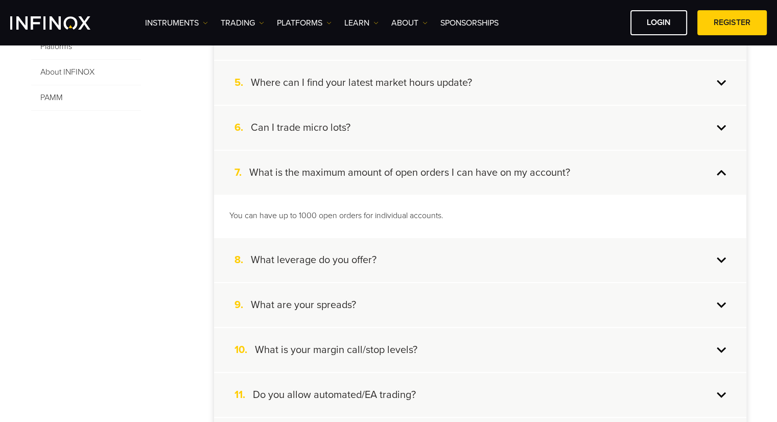
click at [467, 258] on div "8. What leverage do you offer?" at bounding box center [480, 260] width 532 height 44
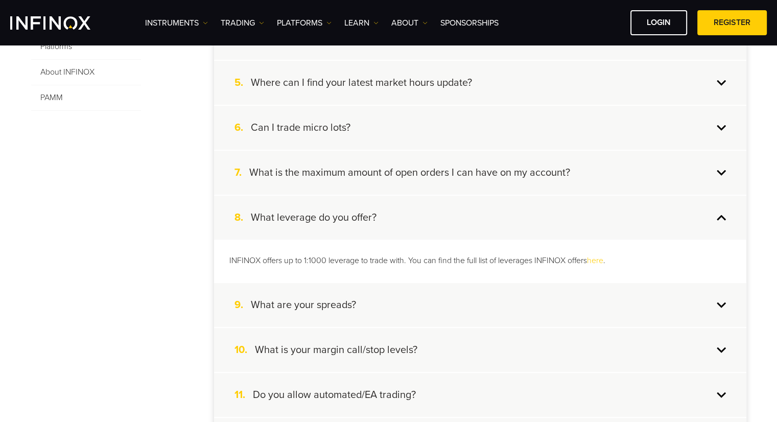
click at [458, 296] on div "9. What are your spreads?" at bounding box center [480, 305] width 532 height 44
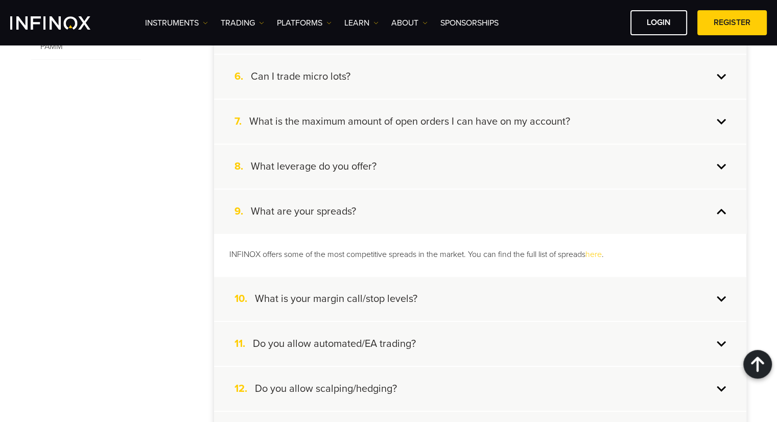
scroll to position [511, 0]
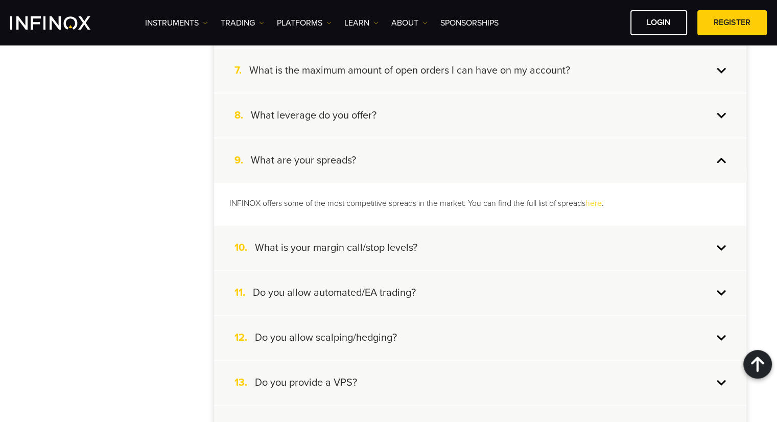
click at [472, 244] on div "10. What is your margin call/stop levels?" at bounding box center [480, 248] width 532 height 44
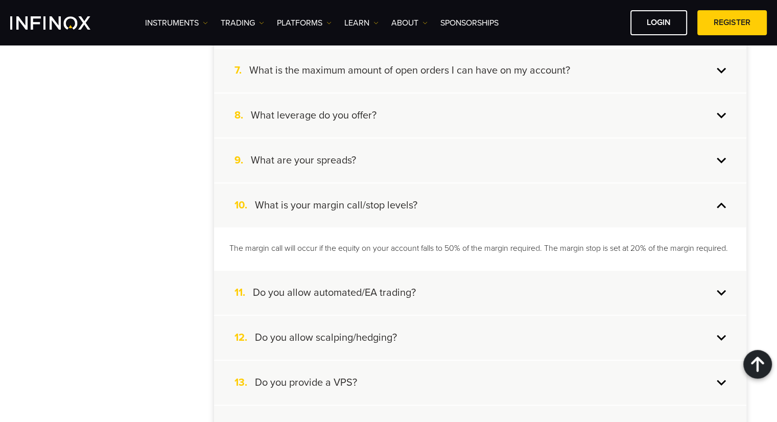
click at [446, 299] on div "11. Do you allow automated/EA trading?" at bounding box center [480, 293] width 532 height 44
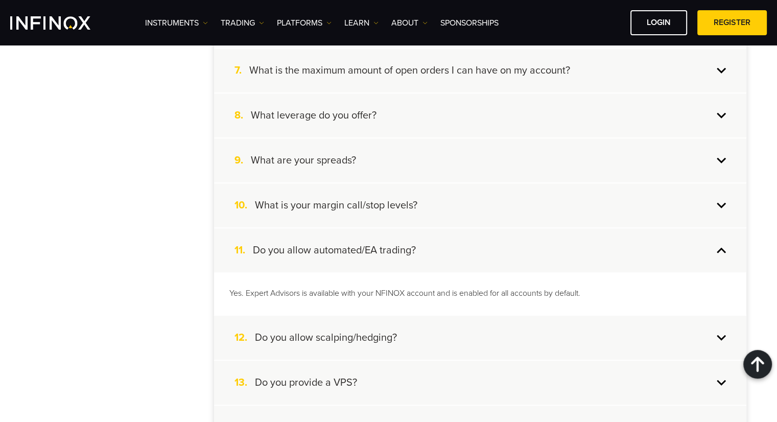
scroll to position [562, 0]
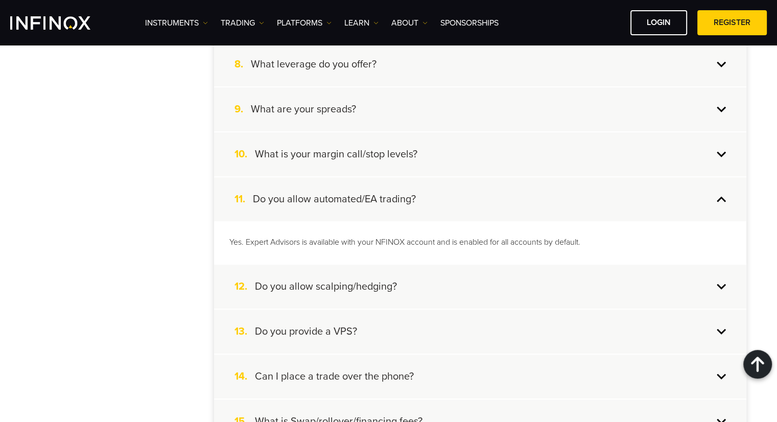
click at [448, 289] on div "12. Do you allow scalping/hedging?" at bounding box center [480, 287] width 532 height 44
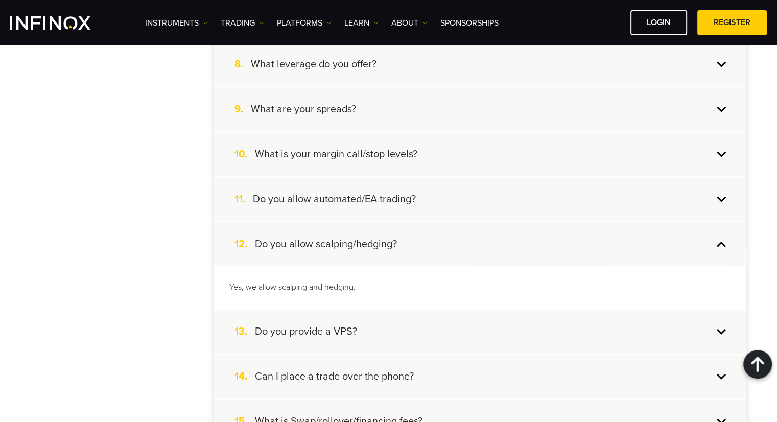
click at [438, 314] on div "13. Do you provide a VPS?" at bounding box center [480, 332] width 532 height 44
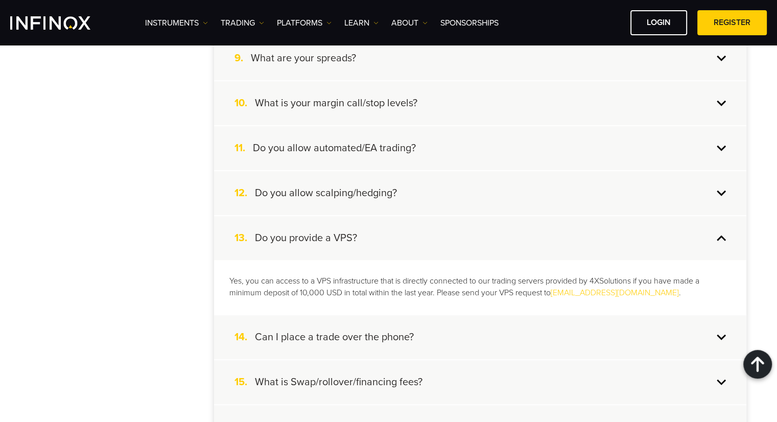
scroll to position [664, 0]
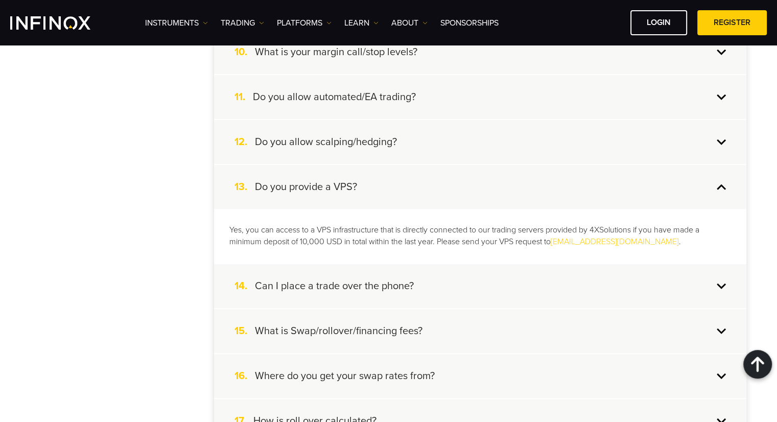
click at [438, 323] on div "15. What is Swap/rollover/financing fees?" at bounding box center [480, 331] width 532 height 44
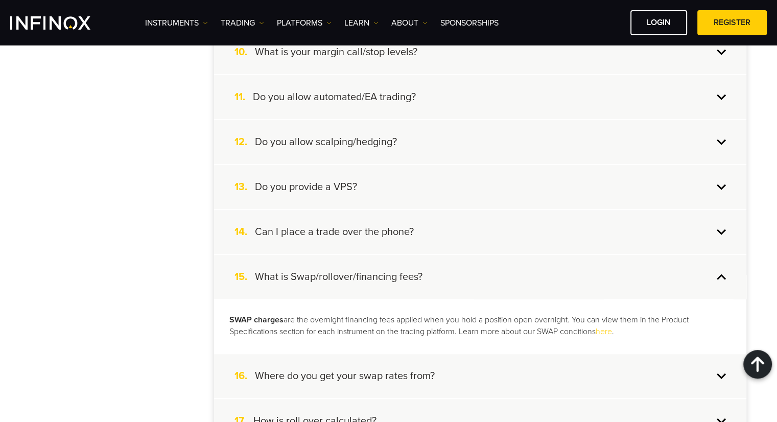
scroll to position [715, 0]
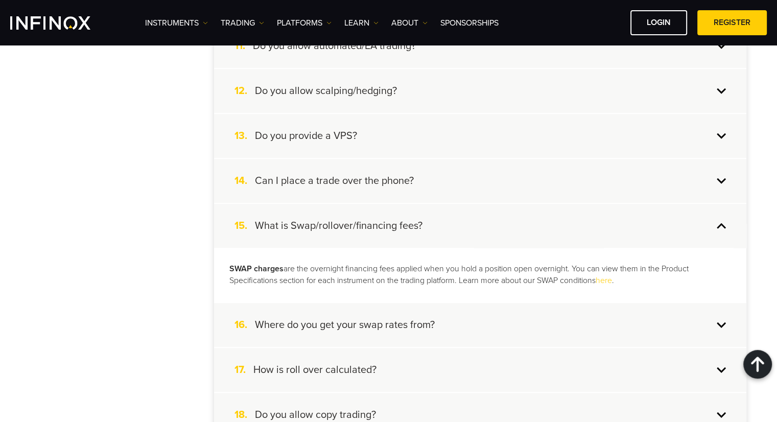
click at [438, 323] on div "16. Where do you get your swap rates from?" at bounding box center [480, 325] width 532 height 44
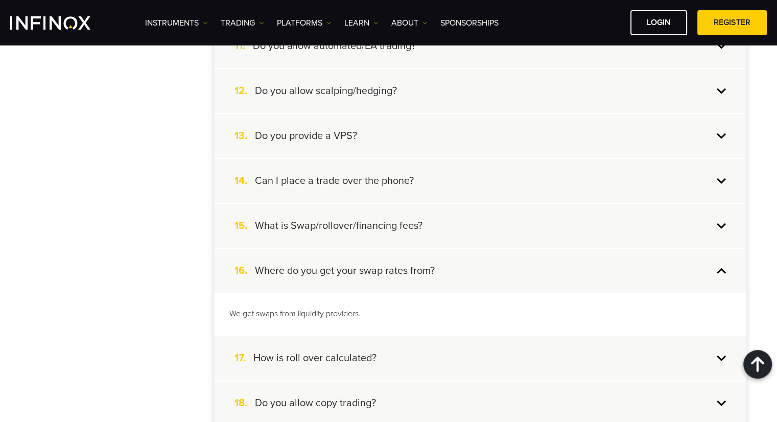
scroll to position [766, 0]
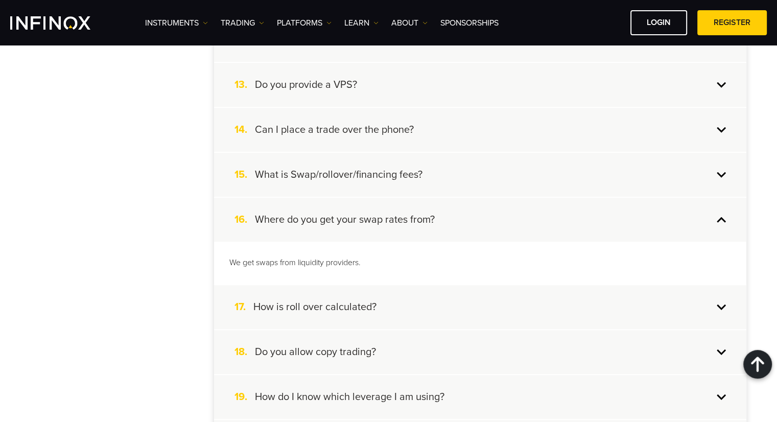
click at [441, 295] on div "17. How is roll over calculated?" at bounding box center [480, 307] width 532 height 44
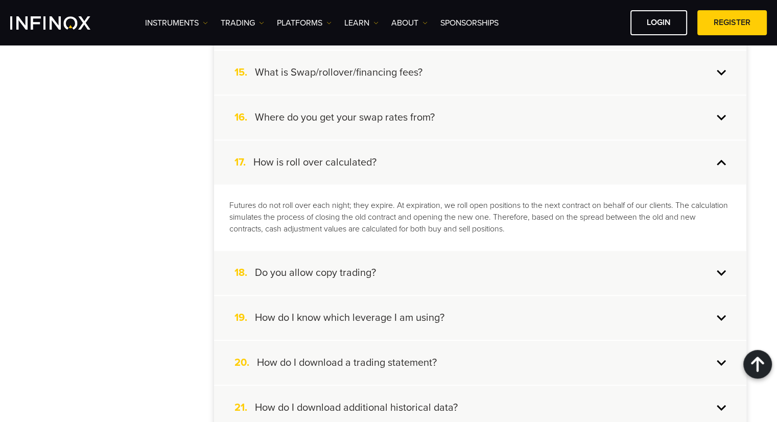
scroll to position [920, 0]
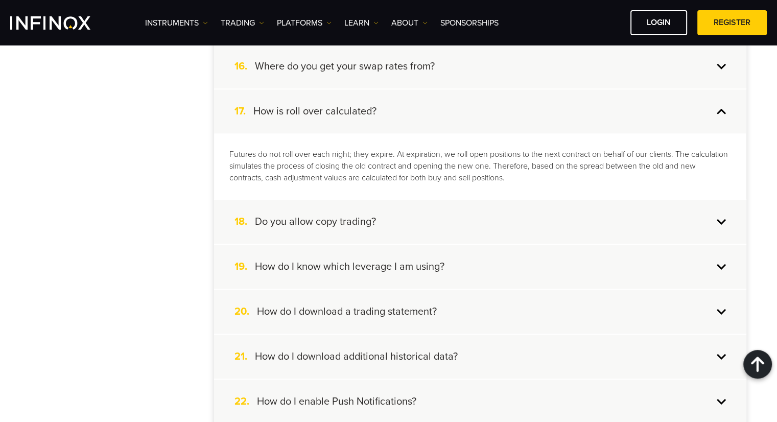
click at [459, 266] on div "19. How do I know which leverage I am using?" at bounding box center [480, 267] width 532 height 44
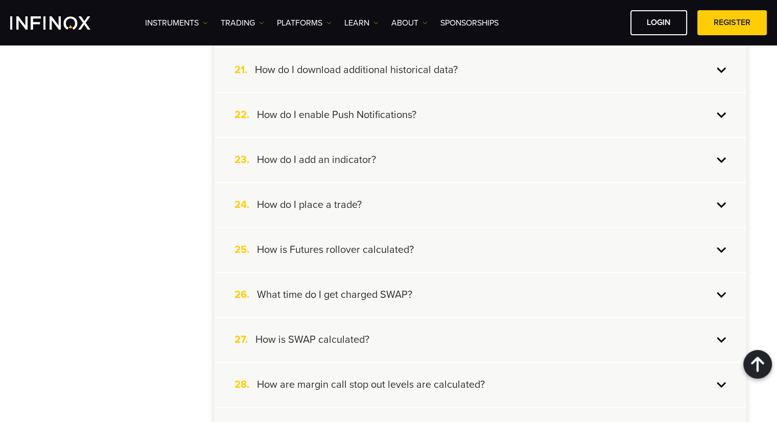
scroll to position [1277, 0]
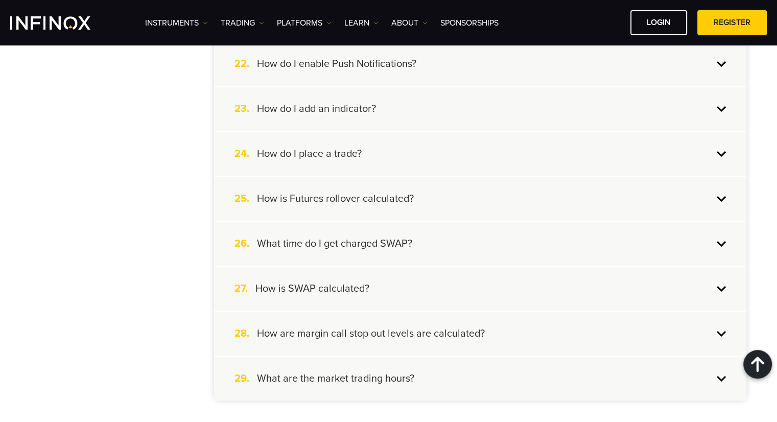
click at [556, 323] on div "28. How are margin call stop out levels are calculated?" at bounding box center [480, 334] width 532 height 44
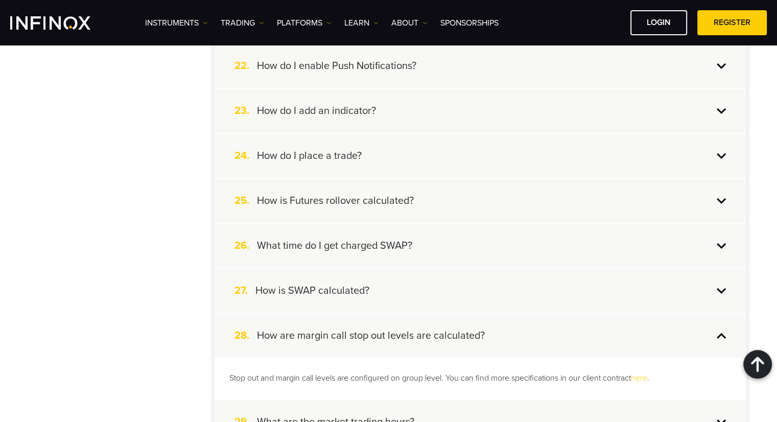
scroll to position [0, 0]
click at [647, 372] on link "here" at bounding box center [639, 377] width 16 height 10
